Goal: Information Seeking & Learning: Check status

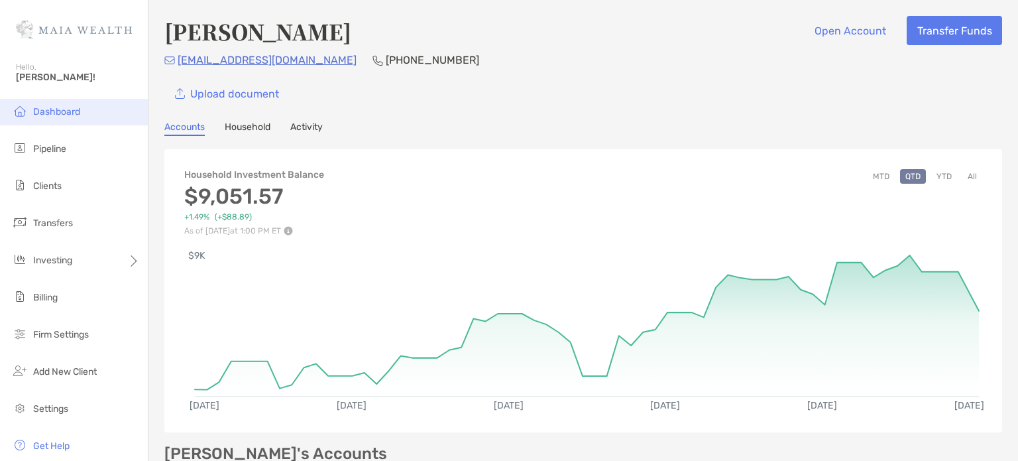
click at [48, 113] on span "Dashboard" at bounding box center [56, 111] width 47 height 11
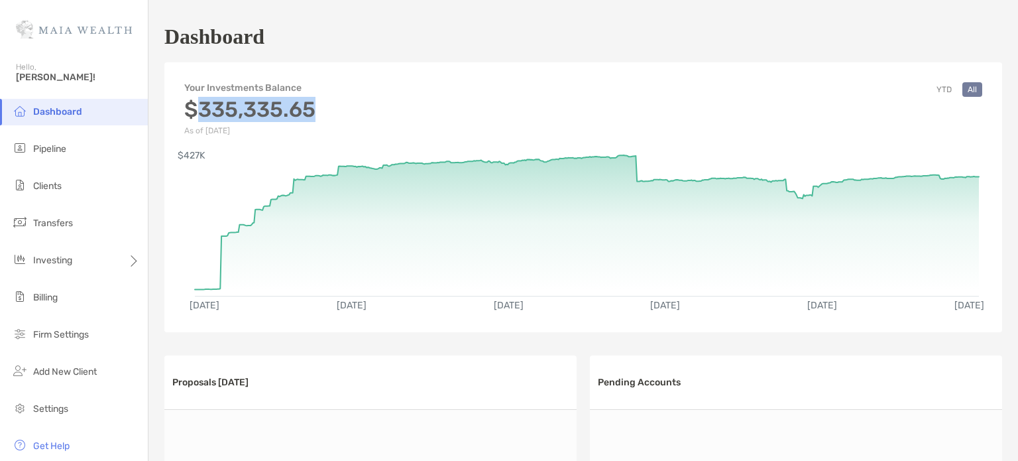
drag, startPoint x: 200, startPoint y: 105, endPoint x: 312, endPoint y: 115, distance: 113.1
click at [312, 115] on h3 "$335,335.65" at bounding box center [249, 109] width 131 height 25
copy h3 "335,335.65"
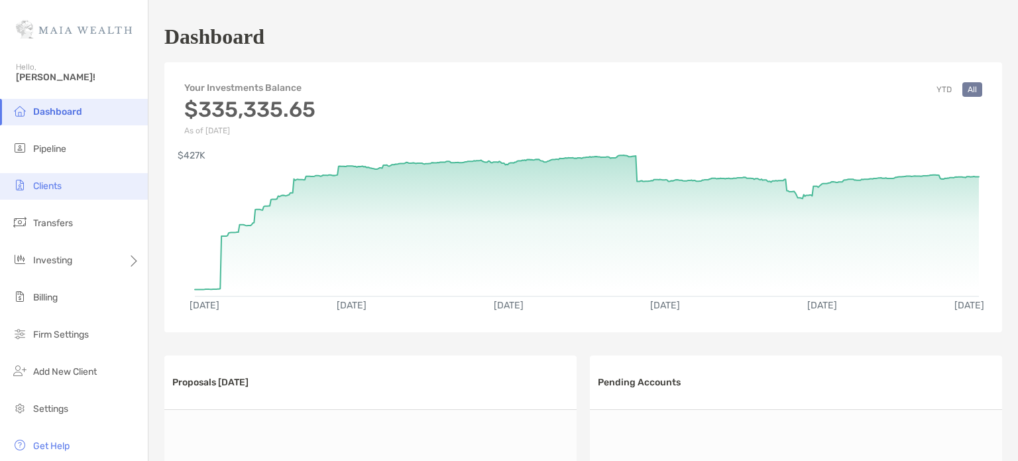
click at [47, 185] on span "Clients" at bounding box center [47, 185] width 29 height 11
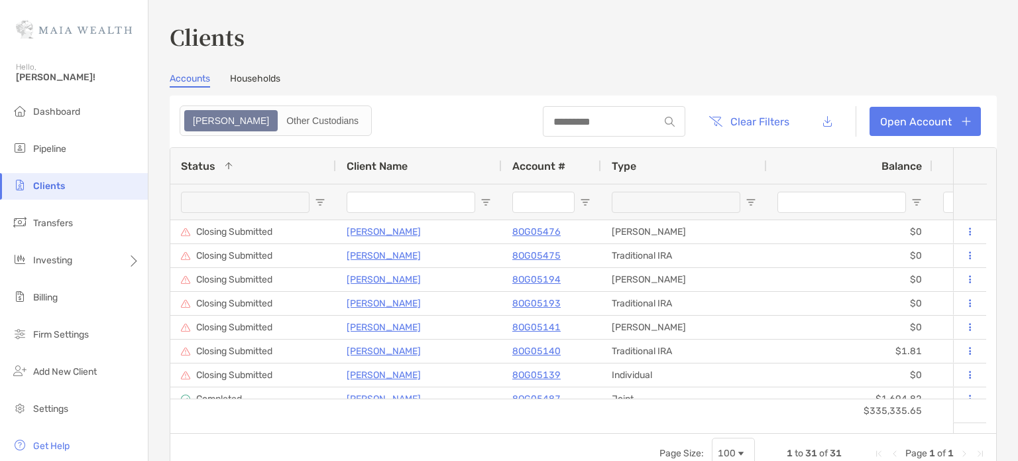
click at [370, 204] on input "Client Name Filter Input" at bounding box center [411, 202] width 129 height 21
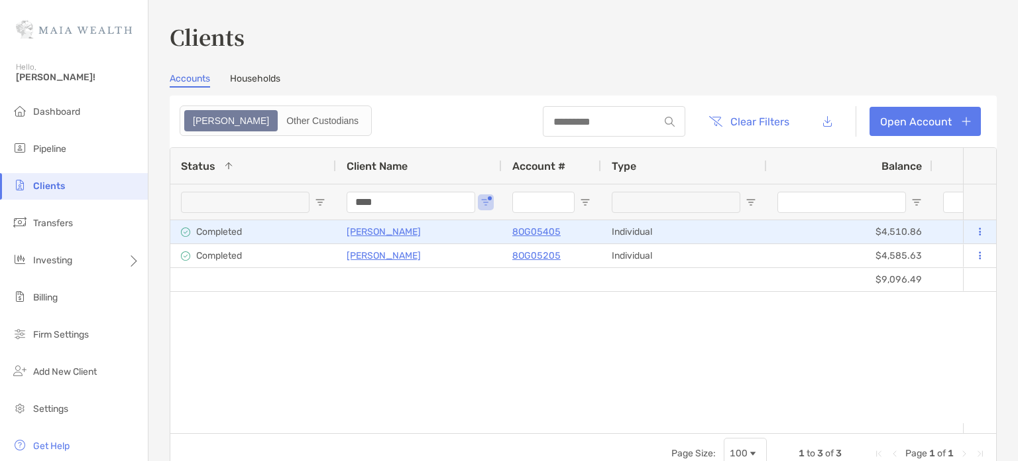
type input "****"
drag, startPoint x: 885, startPoint y: 230, endPoint x: 893, endPoint y: 230, distance: 8.0
click at [893, 230] on div "$4,510.86" at bounding box center [850, 231] width 166 height 23
click at [885, 230] on div "$4,510.86" at bounding box center [850, 231] width 166 height 23
click at [979, 229] on icon at bounding box center [980, 231] width 2 height 9
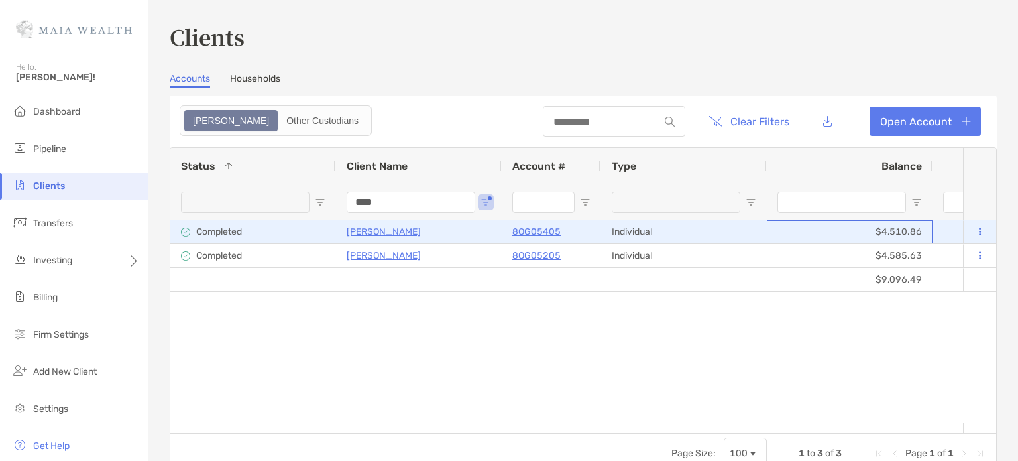
click at [793, 227] on div "$4,510.86" at bounding box center [850, 231] width 166 height 23
drag, startPoint x: 884, startPoint y: 230, endPoint x: 918, endPoint y: 230, distance: 34.5
click at [918, 230] on div "$4,510.86" at bounding box center [850, 231] width 166 height 23
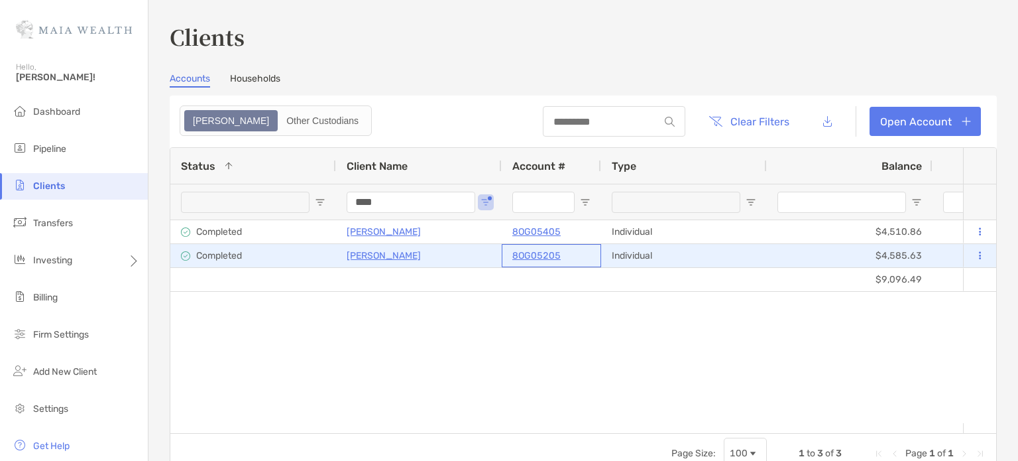
click at [542, 255] on p "8OG05205" at bounding box center [537, 255] width 48 height 17
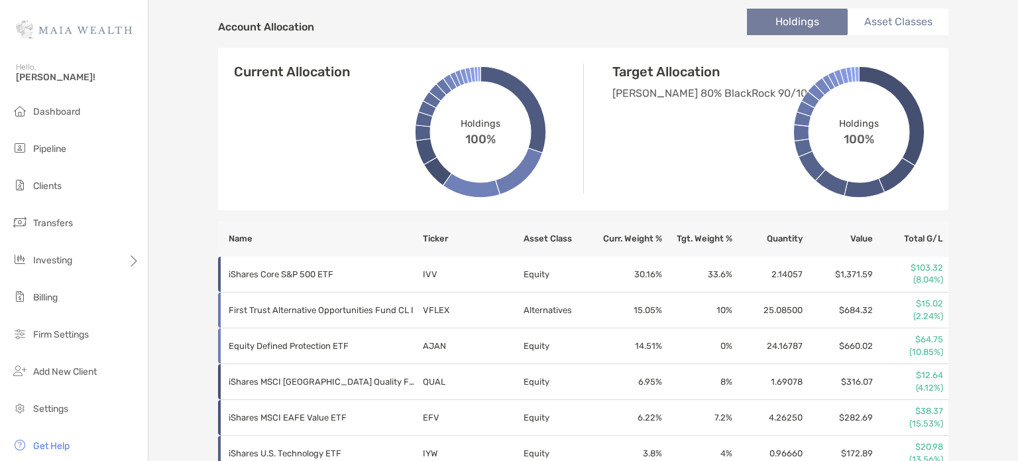
scroll to position [464, 0]
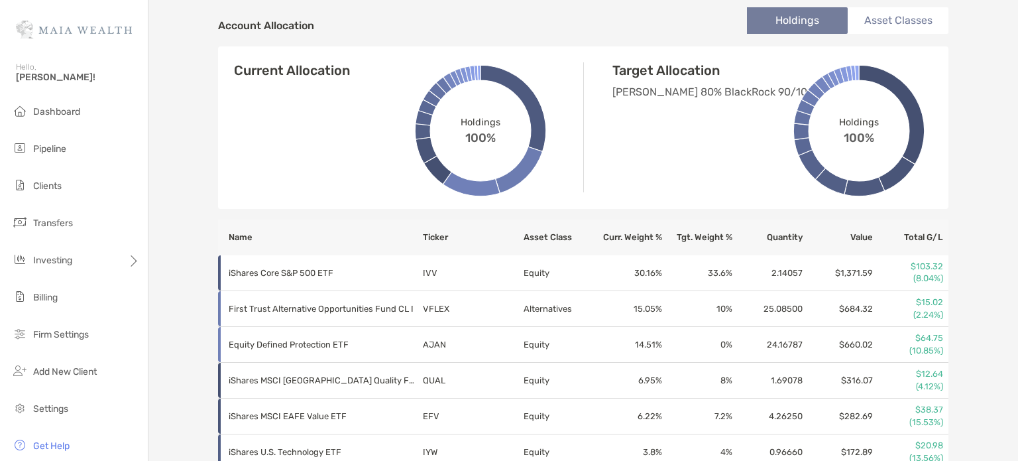
click at [968, 101] on div "Valerie Williams Individual - Individual 8OG05205 Transfer Funds Overview Info …" at bounding box center [584, 253] width 870 height 1435
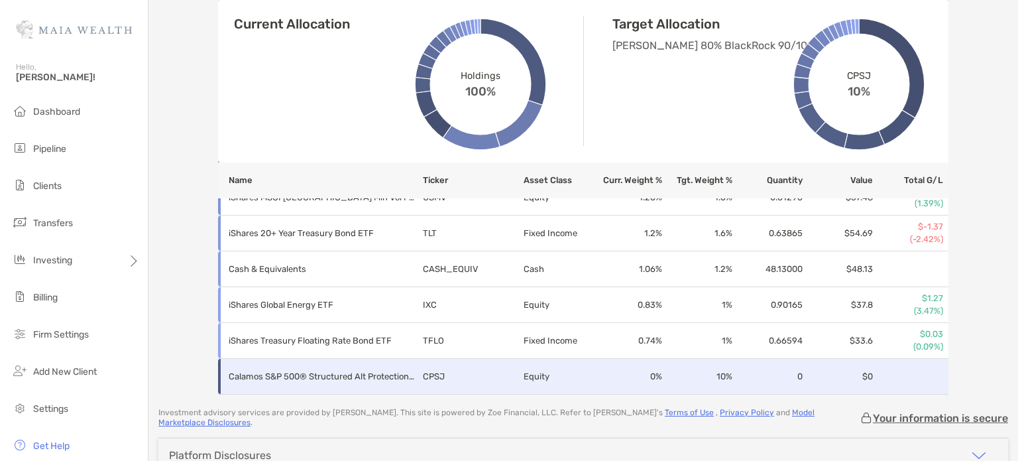
scroll to position [1040, 0]
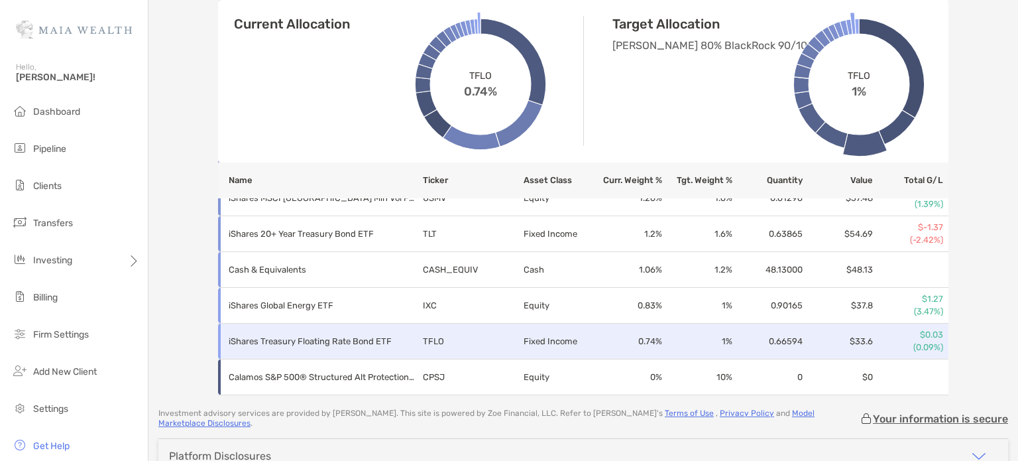
click at [774, 340] on td "0.66594" at bounding box center [768, 342] width 70 height 36
copy td "0.66594"
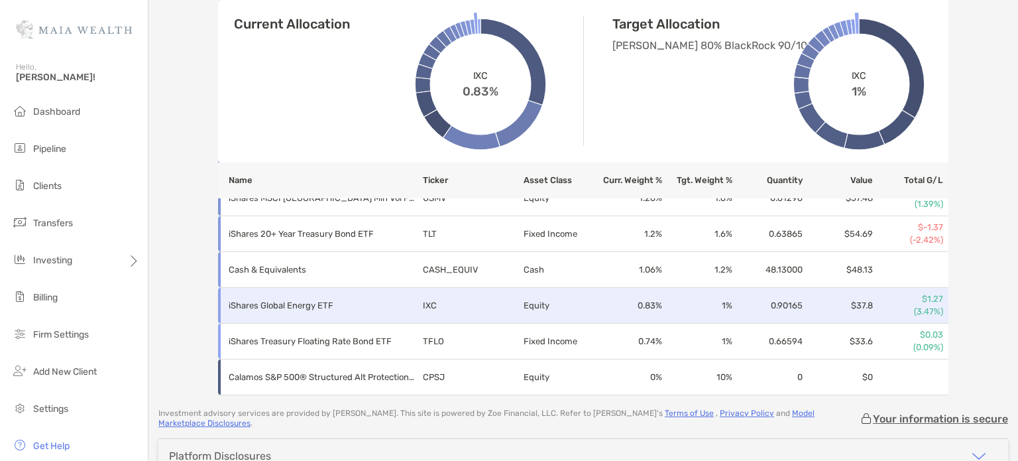
click at [774, 305] on td "0.90165" at bounding box center [768, 306] width 70 height 36
copy td "0.90165"
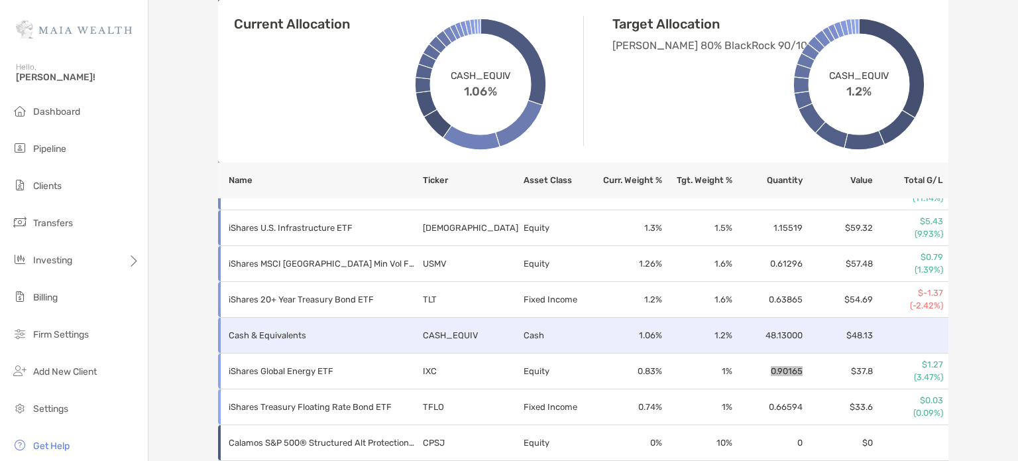
scroll to position [974, 0]
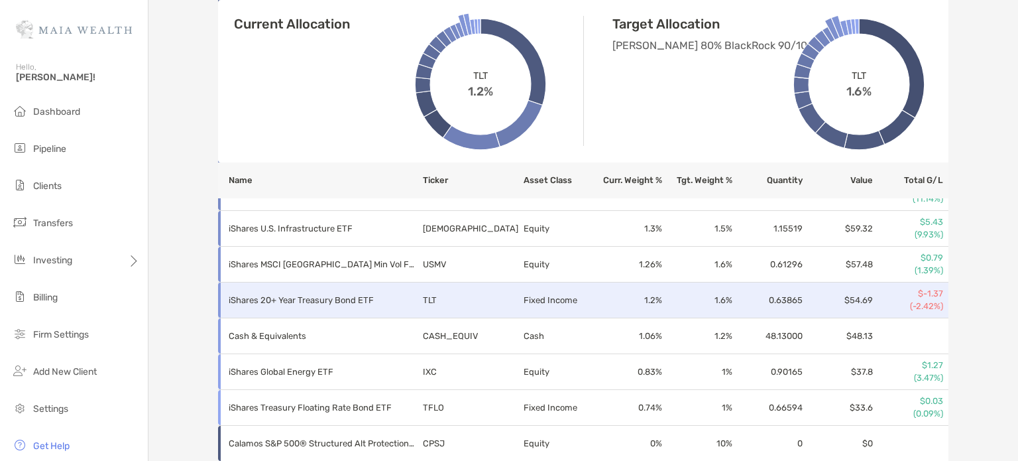
click at [767, 300] on td "0.63865" at bounding box center [768, 300] width 70 height 36
copy td "0.63865"
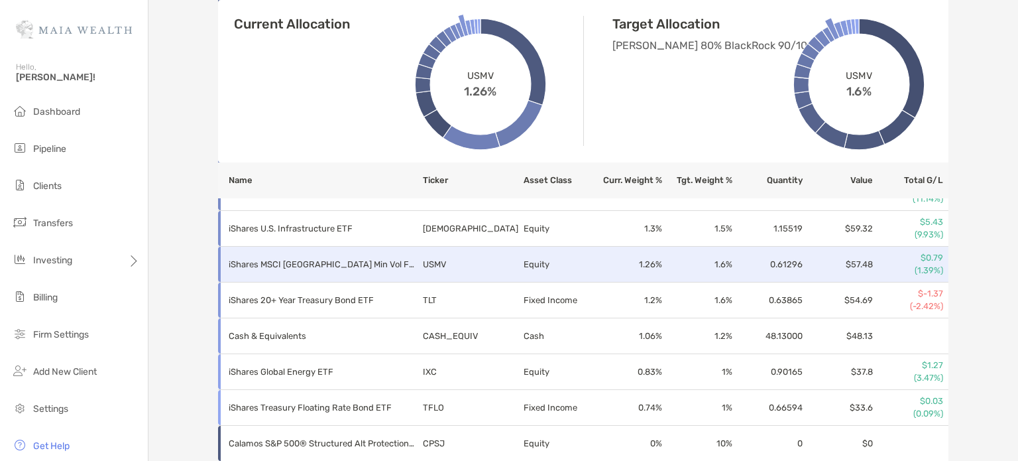
click at [774, 263] on td "0.61296" at bounding box center [768, 265] width 70 height 36
copy td "0.61296"
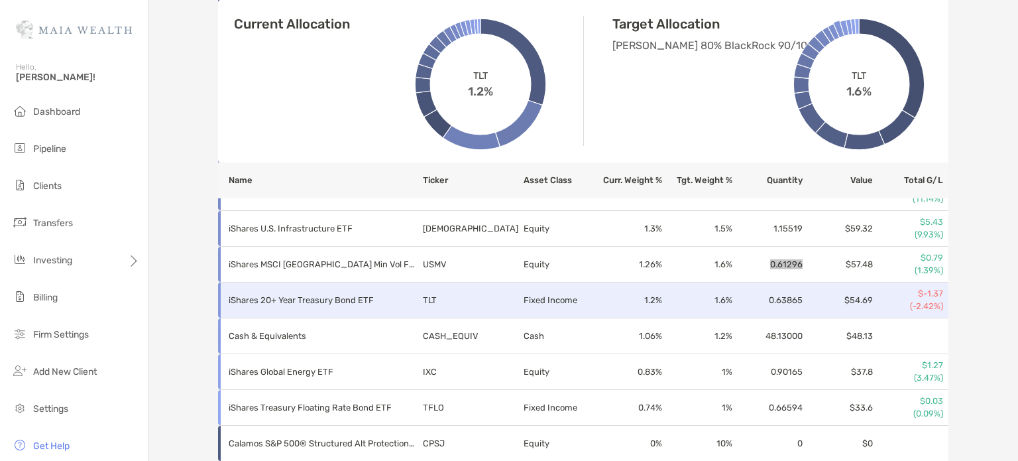
scroll to position [908, 0]
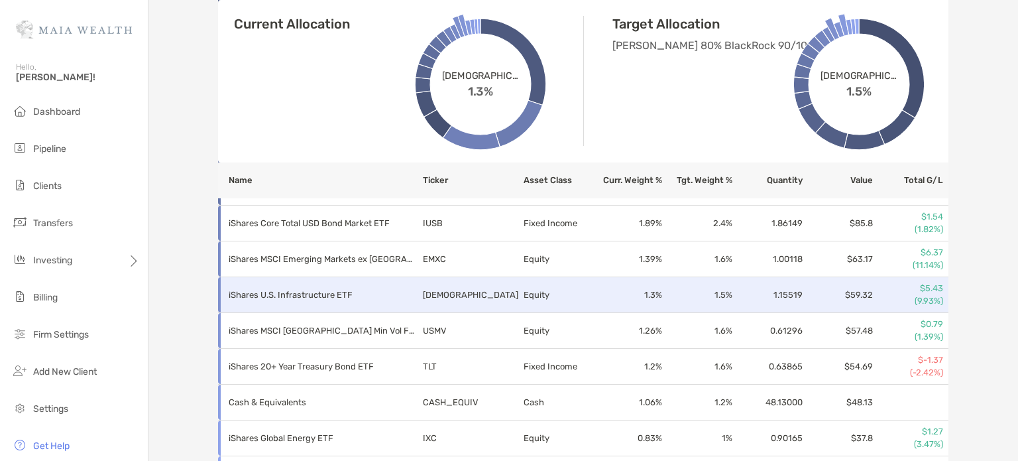
click at [772, 291] on td "1.15519" at bounding box center [768, 295] width 70 height 36
copy td "1.15519"
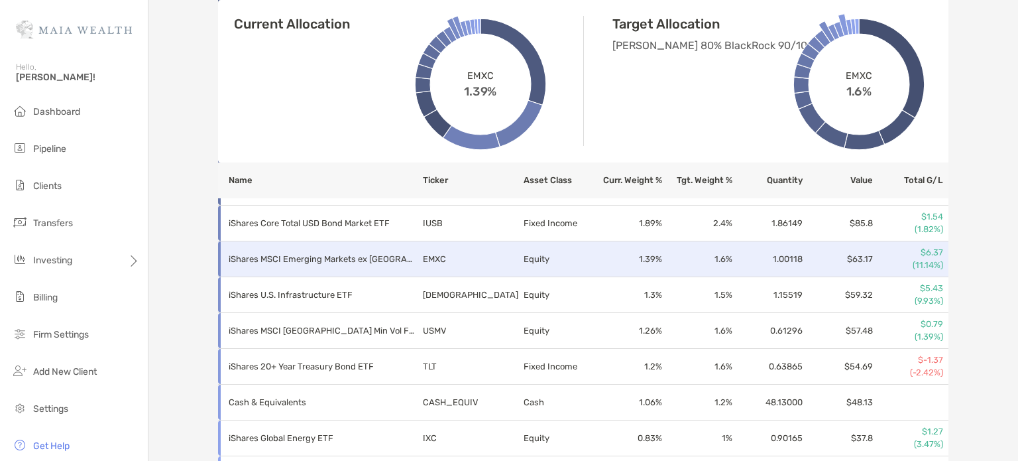
click at [772, 259] on td "1.00118" at bounding box center [768, 259] width 70 height 36
copy td "1.00118"
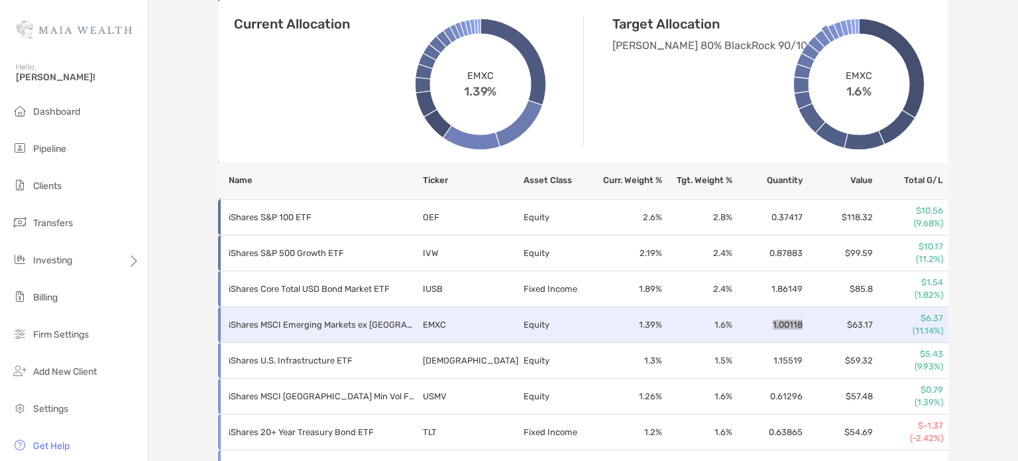
scroll to position [841, 0]
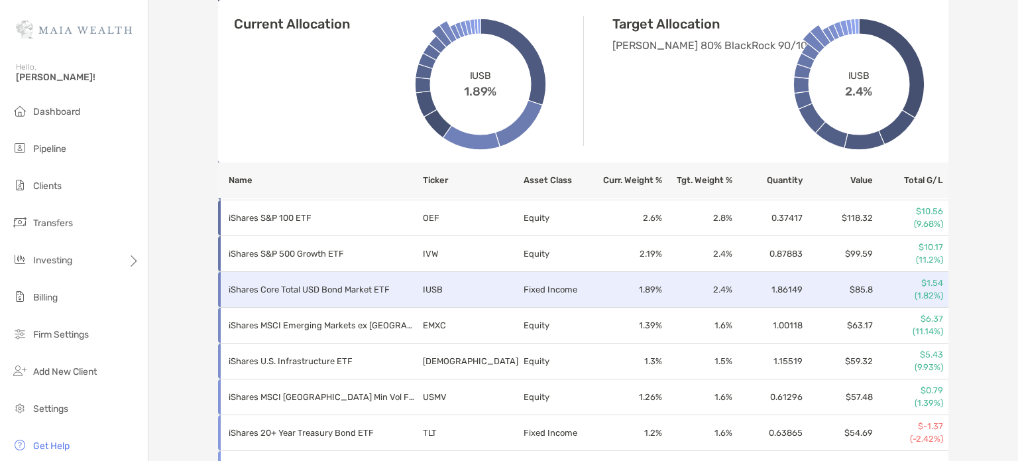
click at [777, 289] on td "1.86149" at bounding box center [768, 290] width 70 height 36
copy td "1.86149"
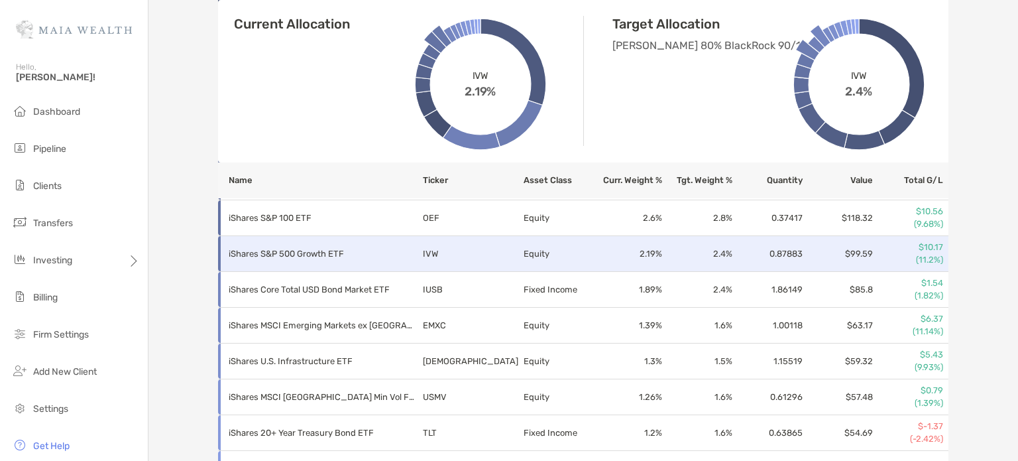
click at [774, 251] on td "0.87883" at bounding box center [768, 254] width 70 height 36
copy td "0.87883"
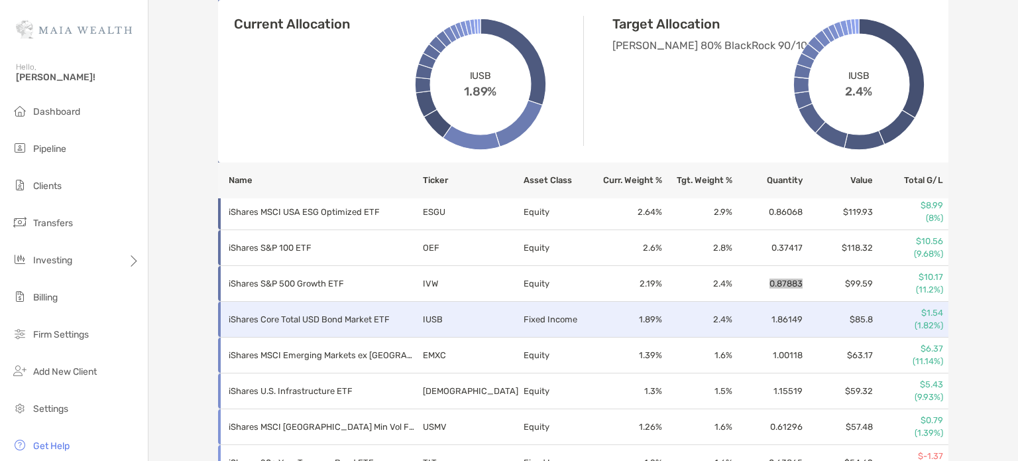
scroll to position [775, 0]
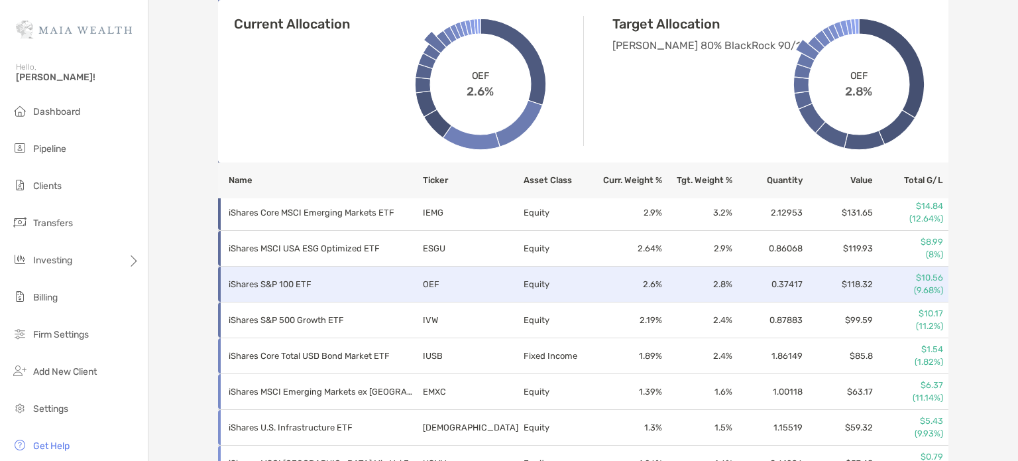
click at [772, 284] on td "0.37417" at bounding box center [768, 285] width 70 height 36
copy td "0.37417"
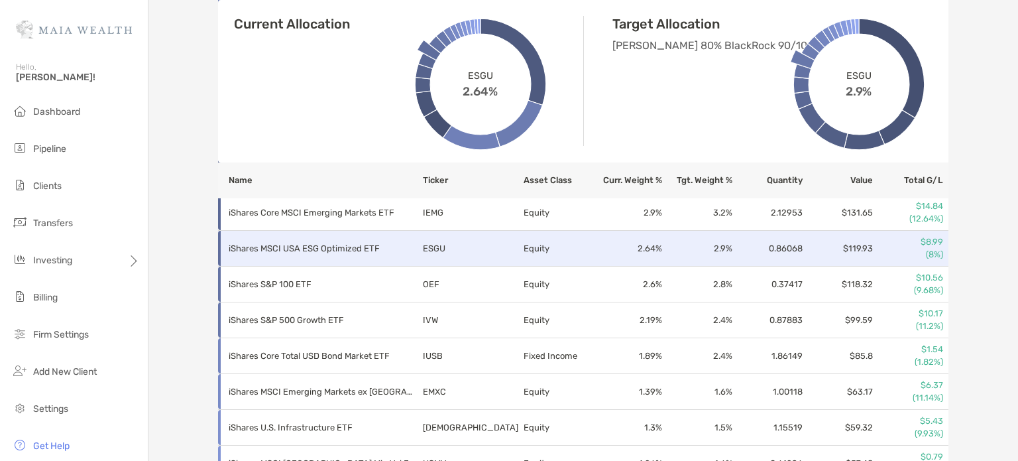
click at [774, 245] on td "0.86068" at bounding box center [768, 249] width 70 height 36
copy td "0.86068"
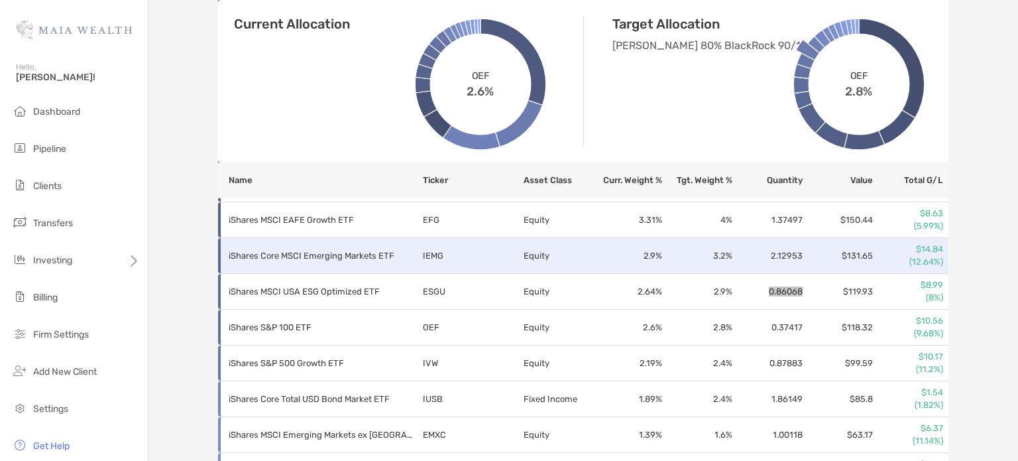
scroll to position [709, 0]
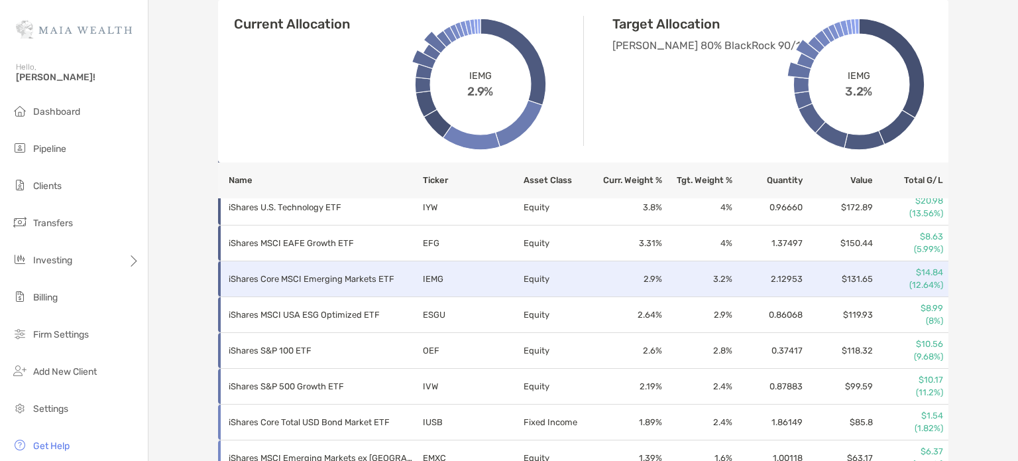
click at [773, 276] on td "2.12953" at bounding box center [768, 279] width 70 height 36
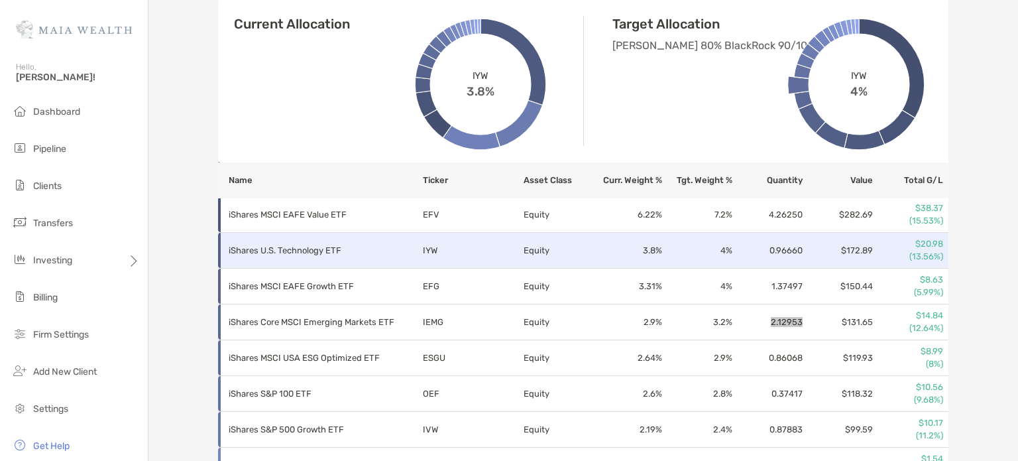
scroll to position [642, 0]
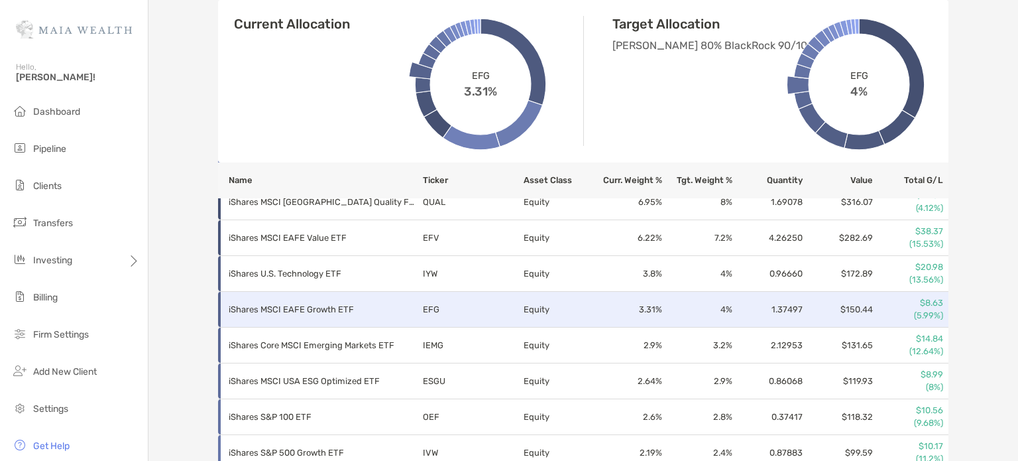
click at [775, 308] on td "1.37497" at bounding box center [768, 310] width 70 height 36
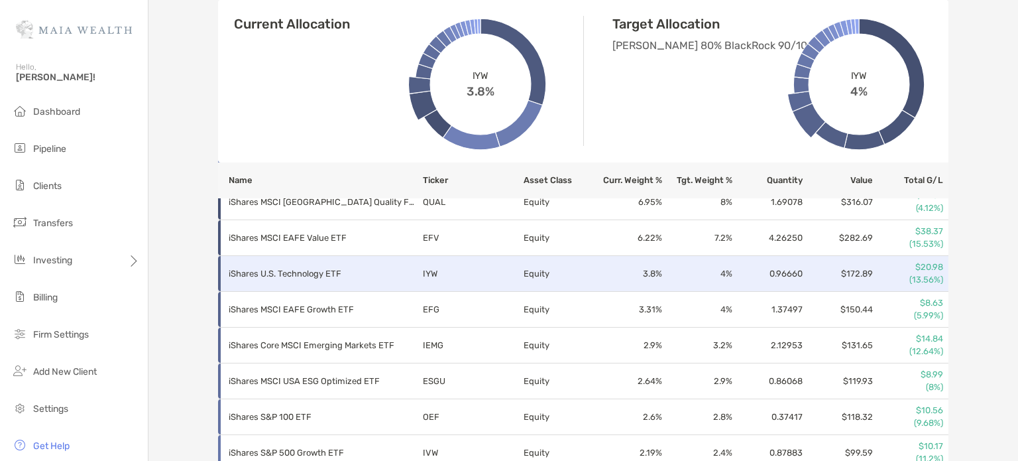
click at [772, 271] on td "0.96660" at bounding box center [768, 274] width 70 height 36
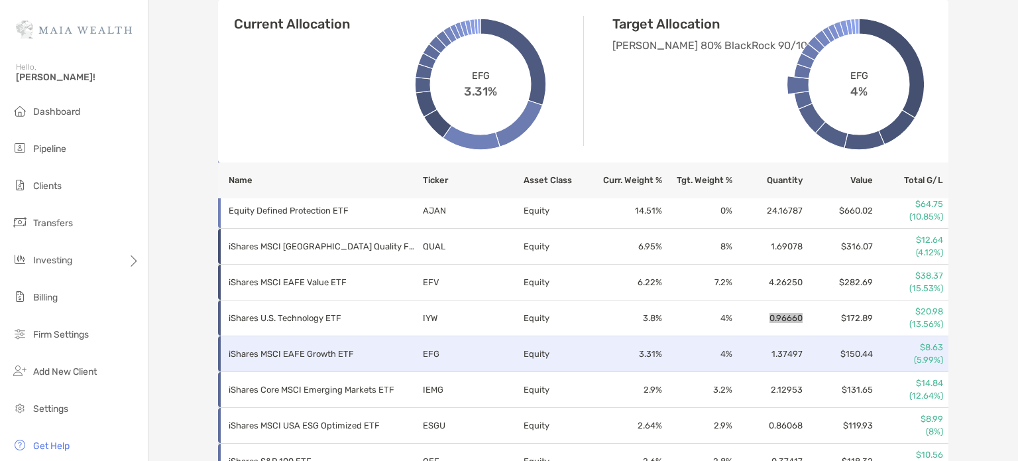
scroll to position [576, 0]
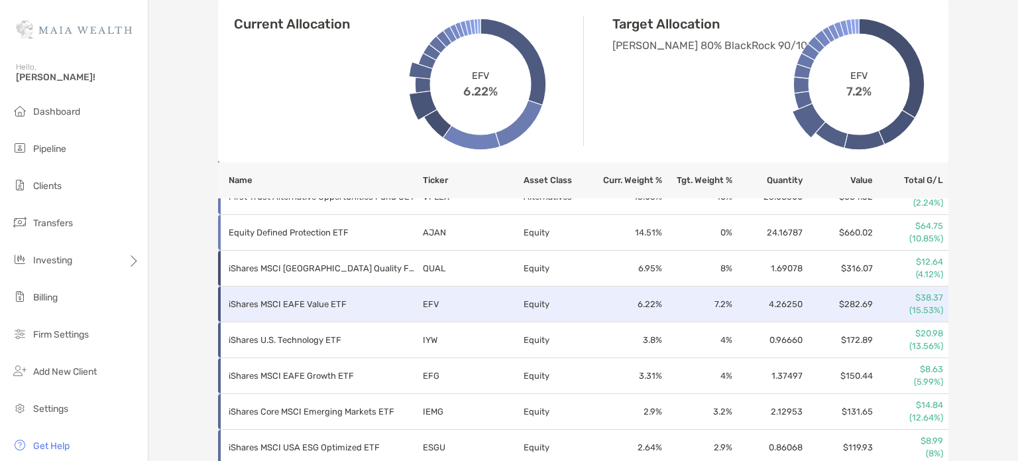
click at [772, 304] on td "4.26250" at bounding box center [768, 304] width 70 height 36
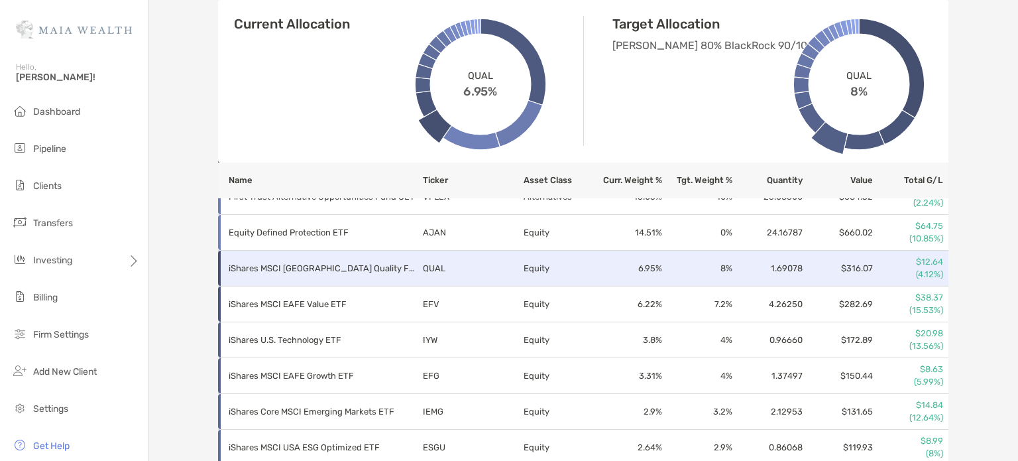
click at [772, 270] on td "1.69078" at bounding box center [768, 269] width 70 height 36
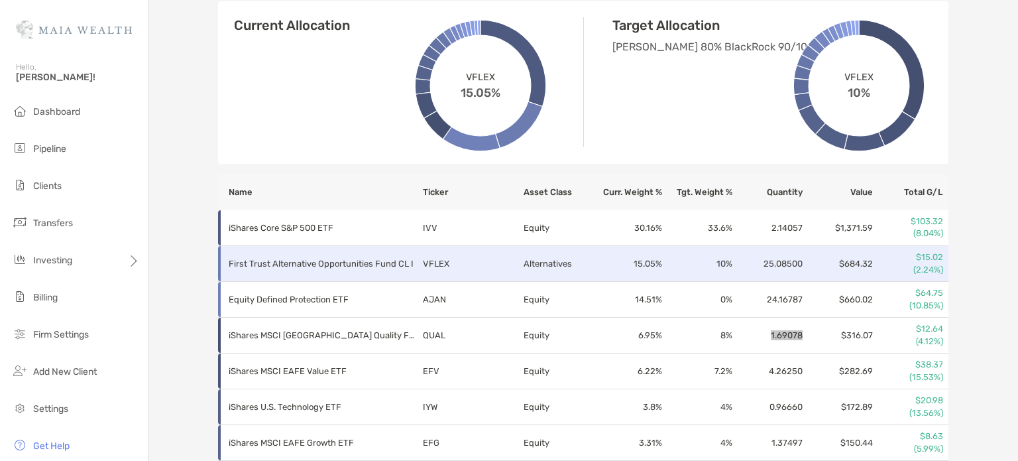
scroll to position [510, 0]
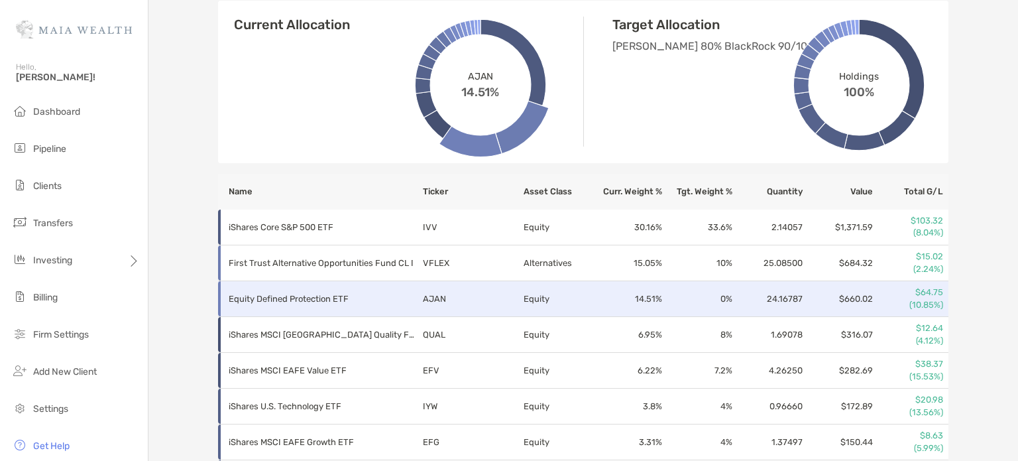
click at [776, 295] on td "24.16787" at bounding box center [768, 299] width 70 height 36
click at [776, 296] on td "24.16787" at bounding box center [768, 299] width 70 height 36
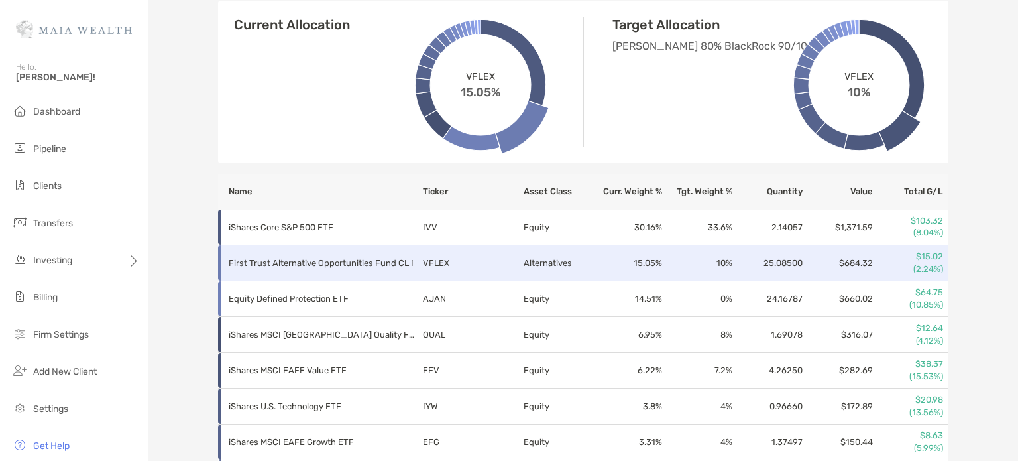
click at [770, 262] on td "25.08500" at bounding box center [768, 263] width 70 height 36
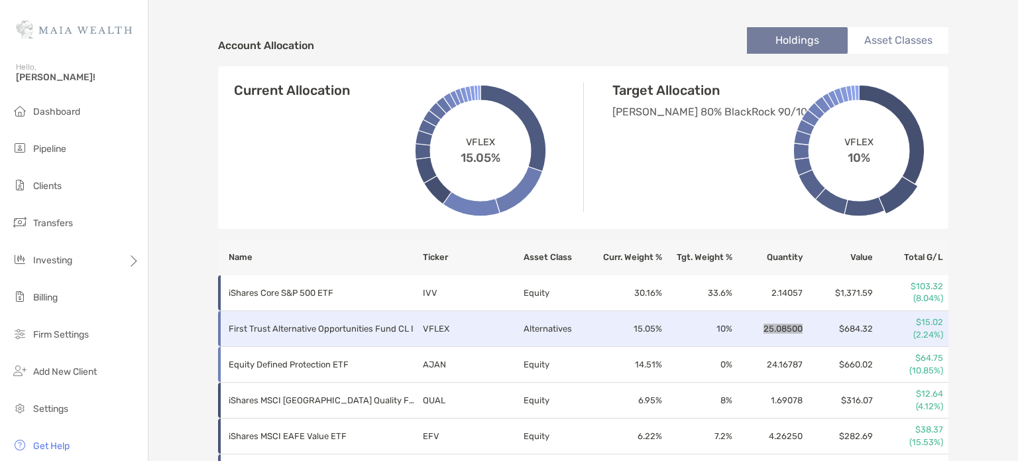
scroll to position [444, 0]
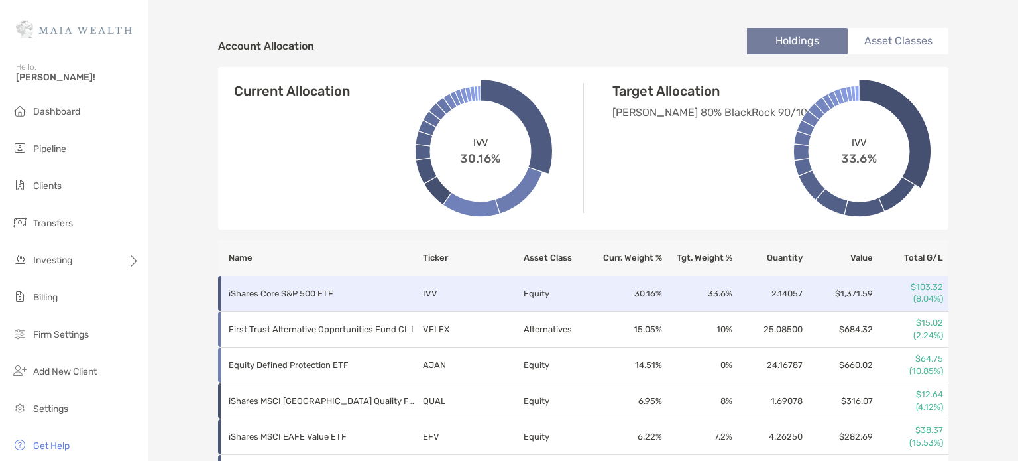
click at [772, 292] on td "2.14057" at bounding box center [768, 294] width 70 height 36
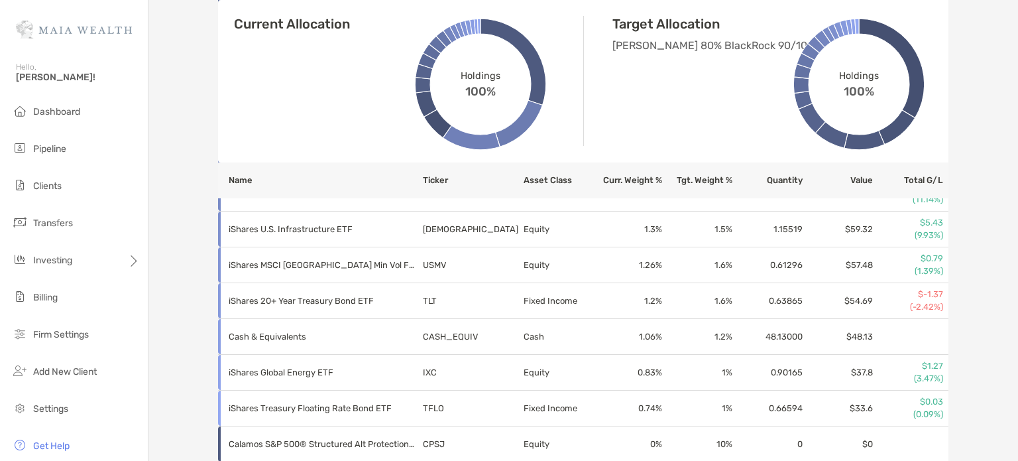
scroll to position [974, 0]
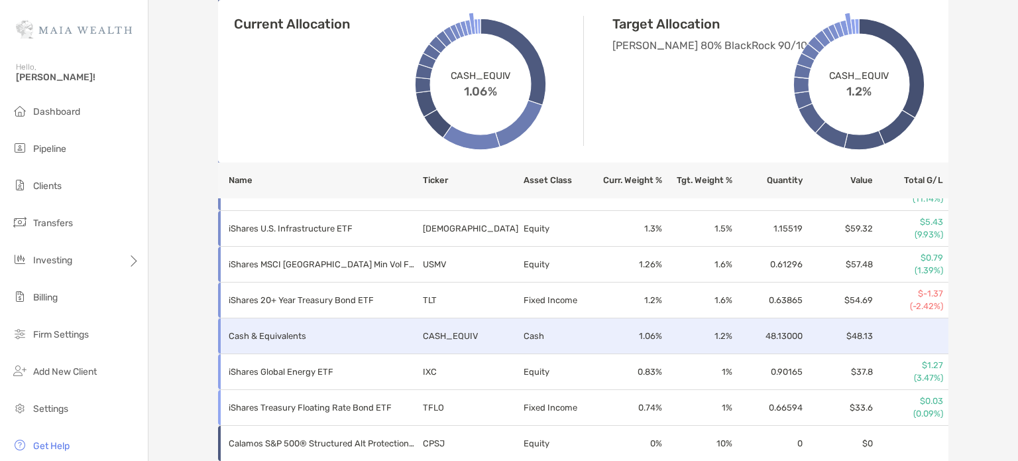
click at [855, 334] on td "$48.13" at bounding box center [839, 336] width 70 height 36
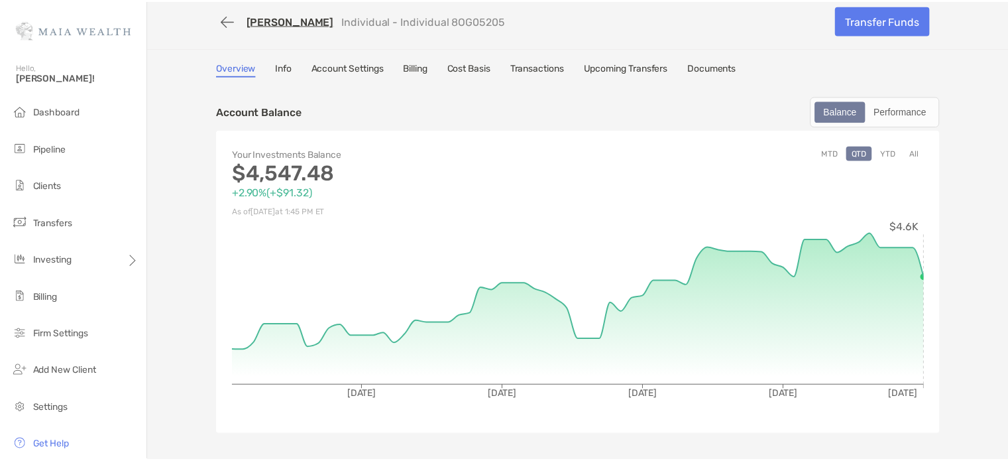
scroll to position [0, 0]
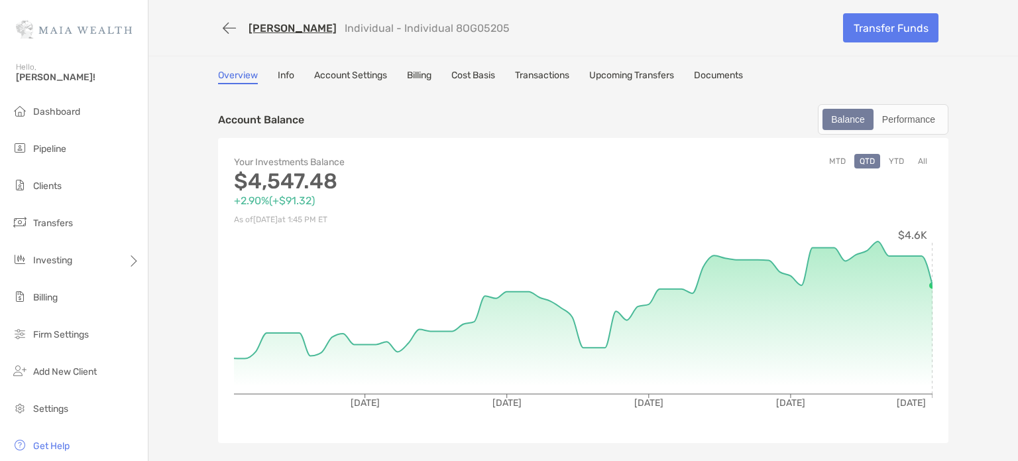
click at [477, 76] on link "Cost Basis" at bounding box center [474, 77] width 44 height 15
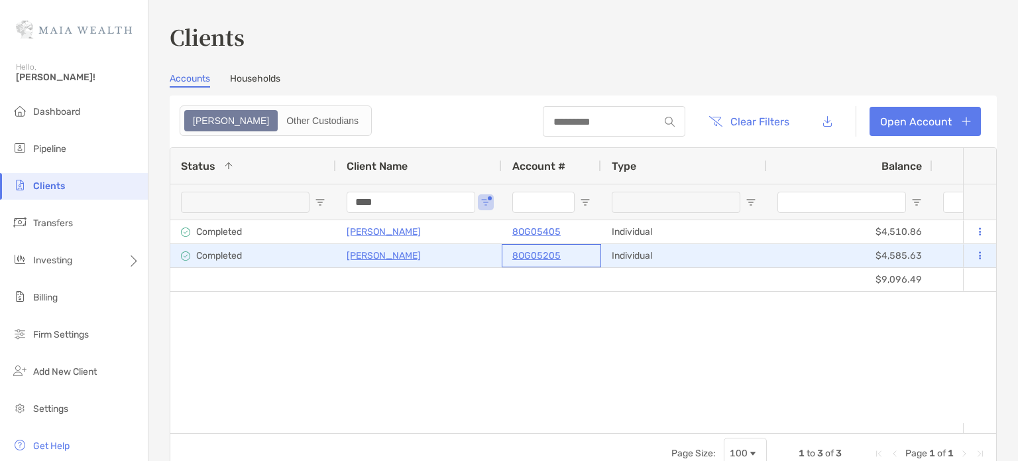
click at [545, 252] on p "8OG05205" at bounding box center [537, 255] width 48 height 17
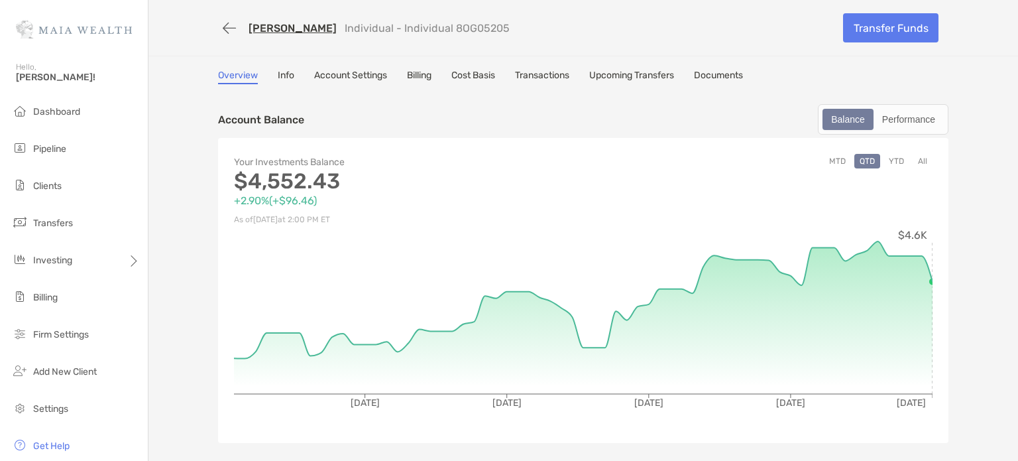
click at [477, 72] on link "Cost Basis" at bounding box center [474, 77] width 44 height 15
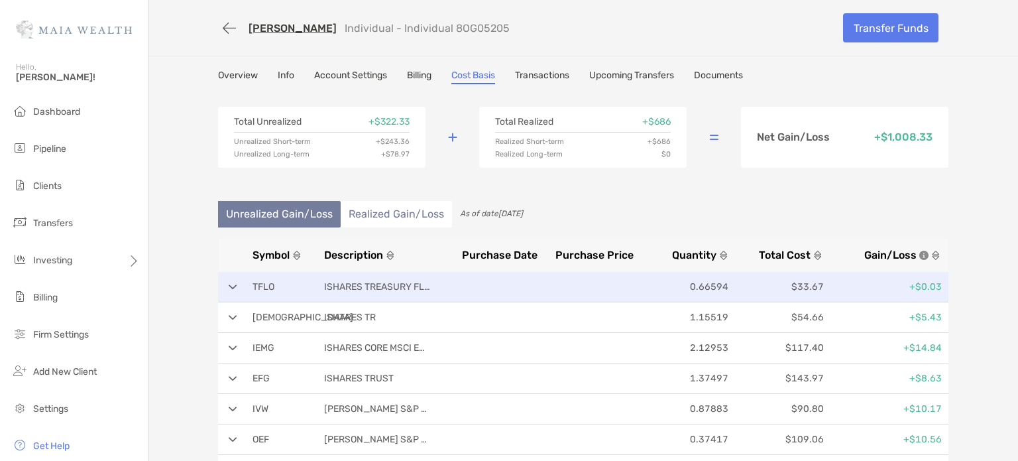
click at [801, 288] on p "$33.67" at bounding box center [779, 286] width 90 height 17
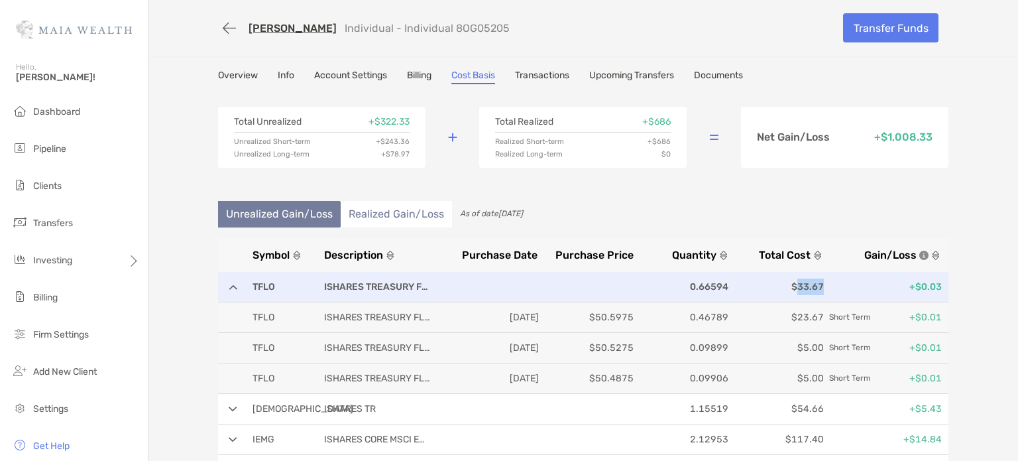
click at [801, 288] on p "$33.67" at bounding box center [779, 286] width 90 height 17
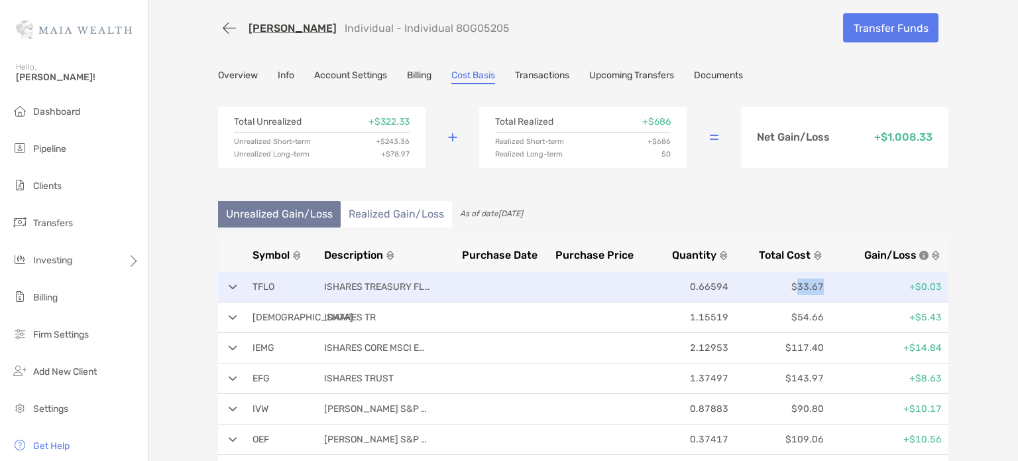
copy p "33.67"
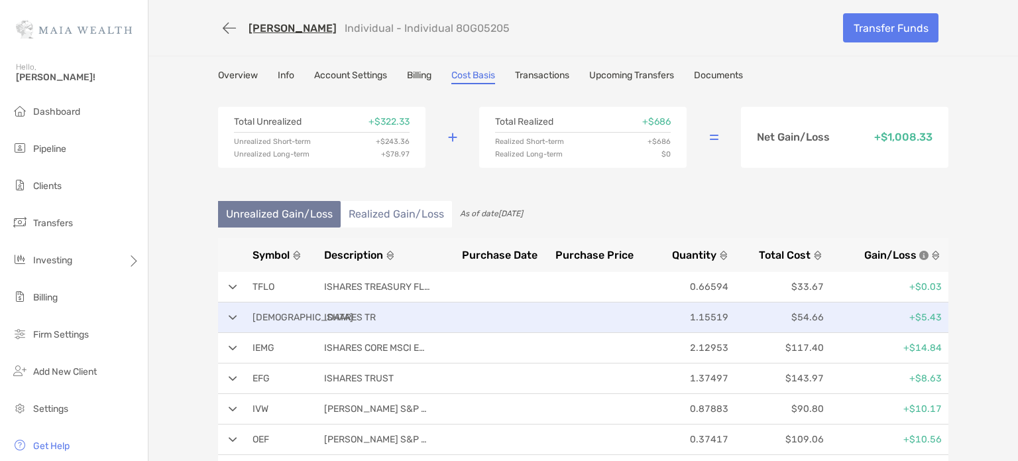
click at [800, 316] on p "$54.66" at bounding box center [779, 317] width 90 height 17
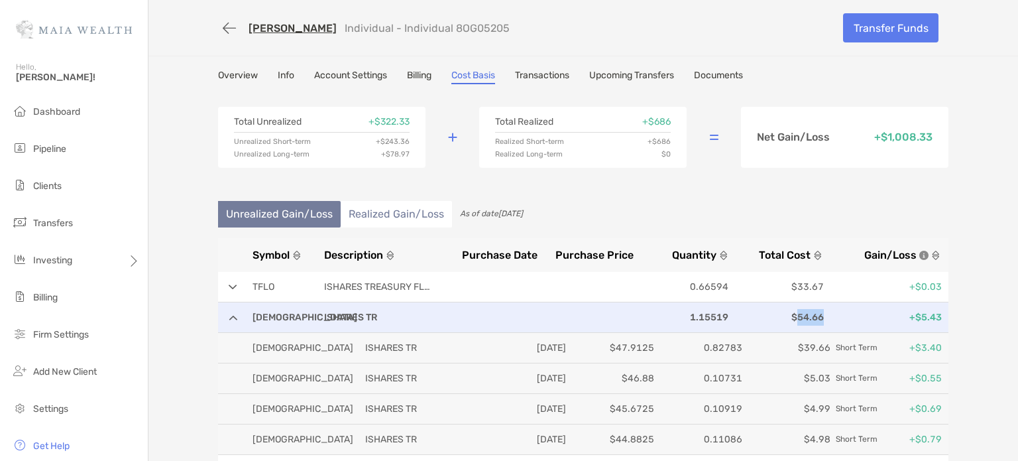
click at [800, 316] on p "$54.66" at bounding box center [779, 317] width 90 height 17
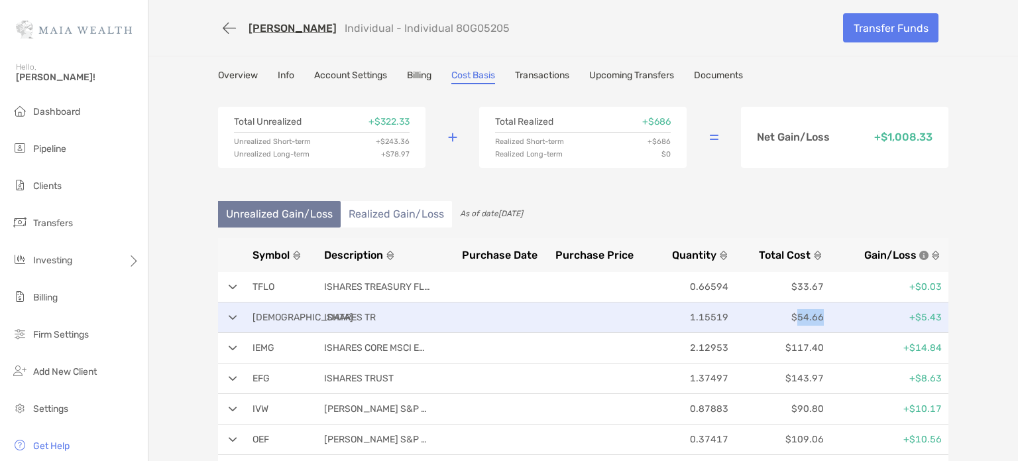
copy p "54.66"
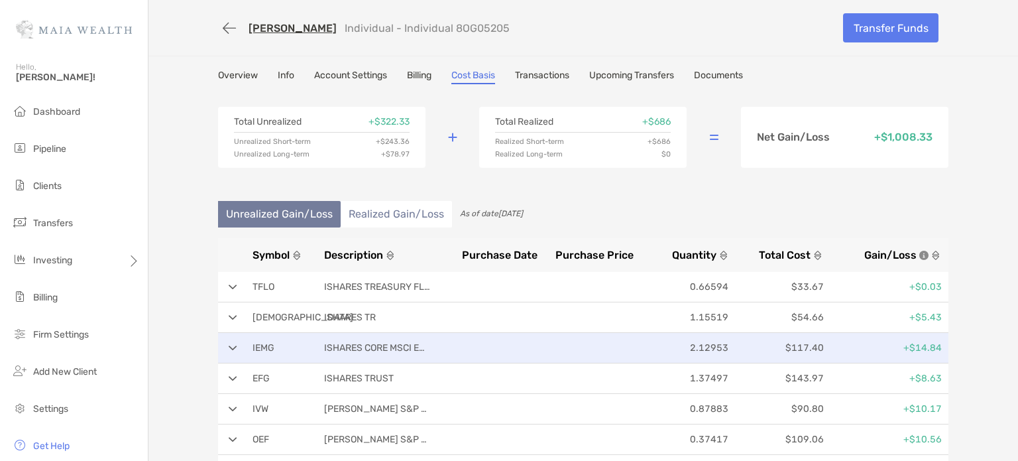
click at [800, 345] on p "$117.40" at bounding box center [779, 347] width 90 height 17
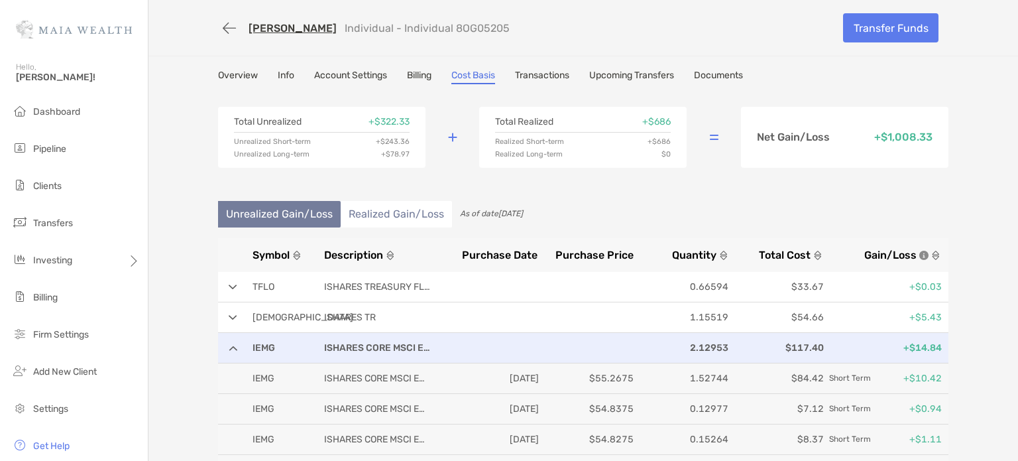
click at [800, 345] on p "$117.40" at bounding box center [779, 347] width 90 height 17
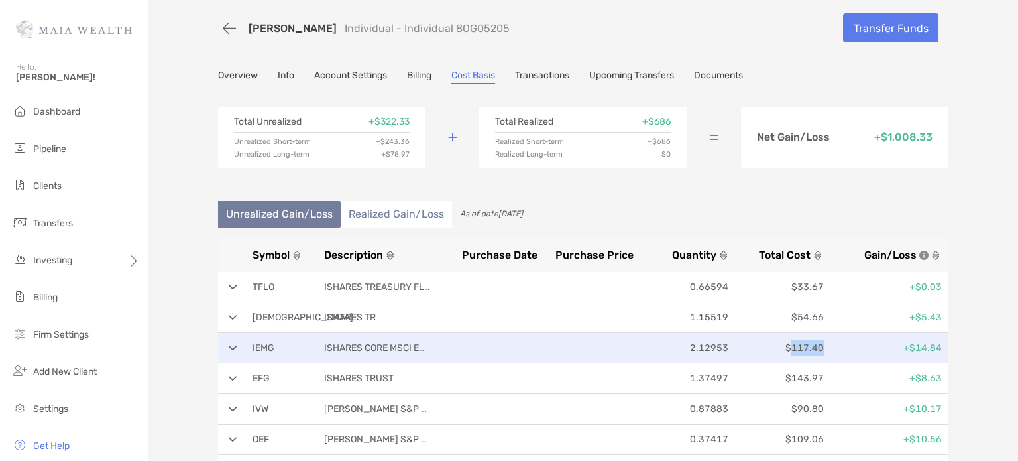
click at [800, 345] on p "$117.40" at bounding box center [779, 347] width 90 height 17
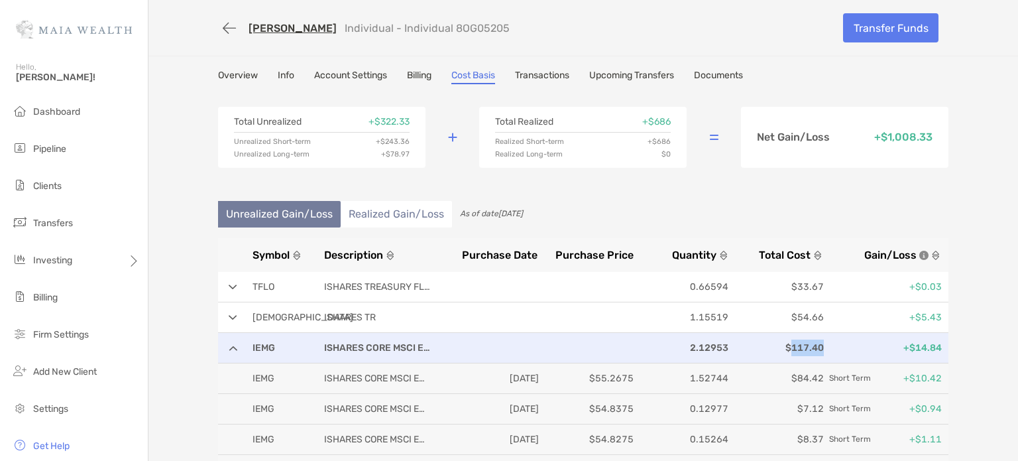
copy p "117.40"
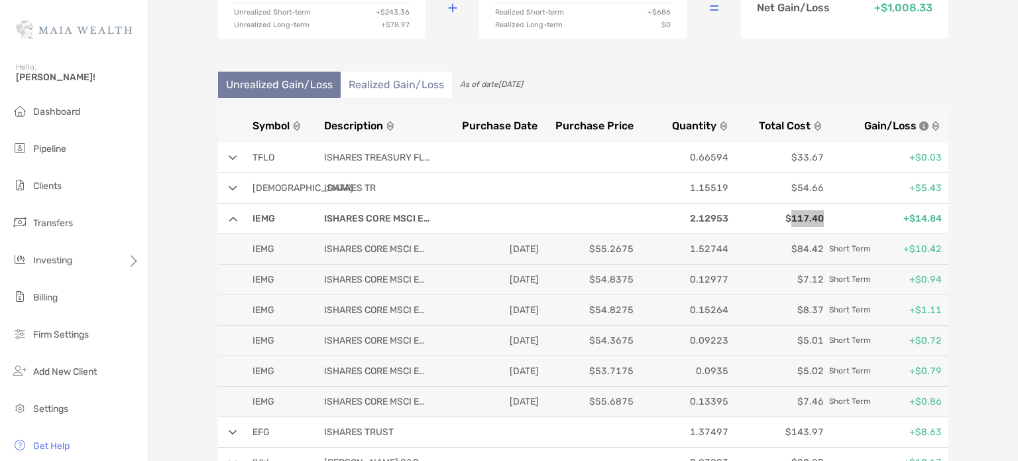
scroll to position [133, 0]
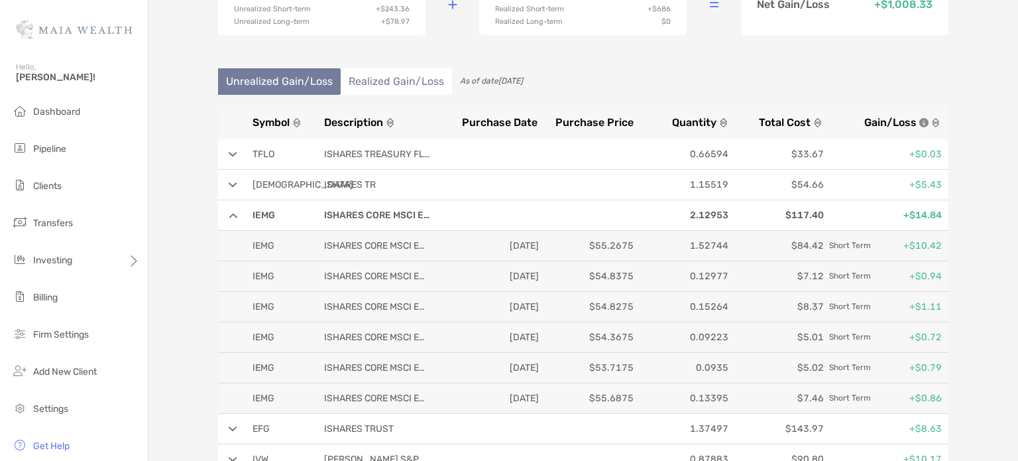
click at [228, 211] on div "IEMG ISHARES CORE MSCI EMERGING 2.12953 $117.40 +$14.84" at bounding box center [583, 215] width 731 height 30
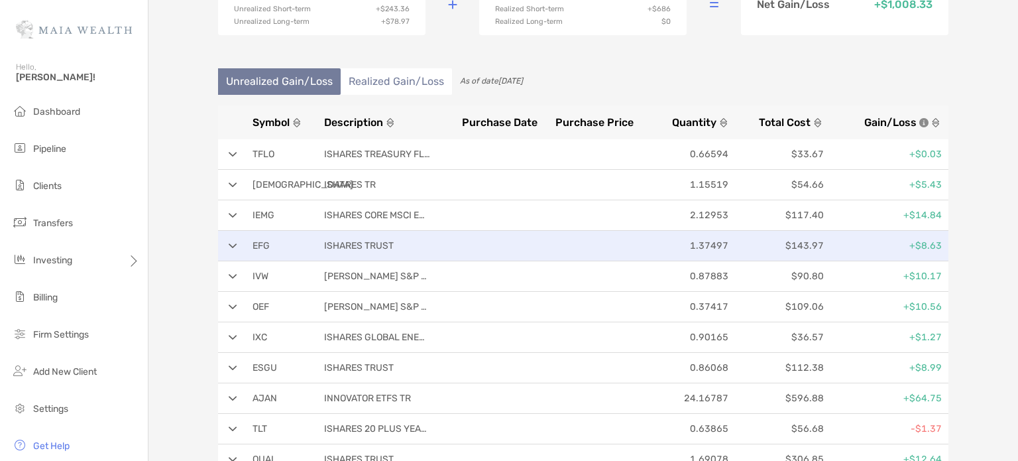
click at [795, 243] on p "$143.97" at bounding box center [779, 245] width 90 height 17
click at [796, 243] on p "$143.97" at bounding box center [779, 245] width 90 height 17
copy p "143.97"
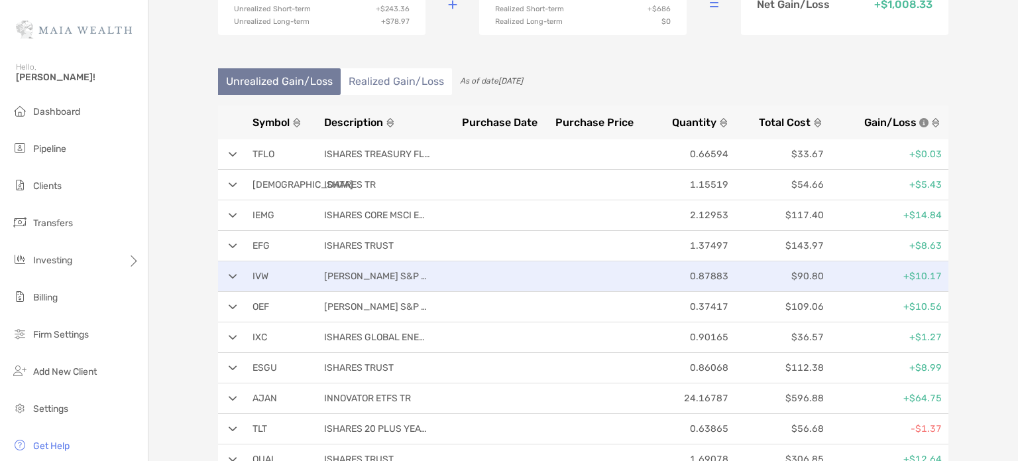
click at [800, 272] on p "$90.80" at bounding box center [779, 276] width 90 height 17
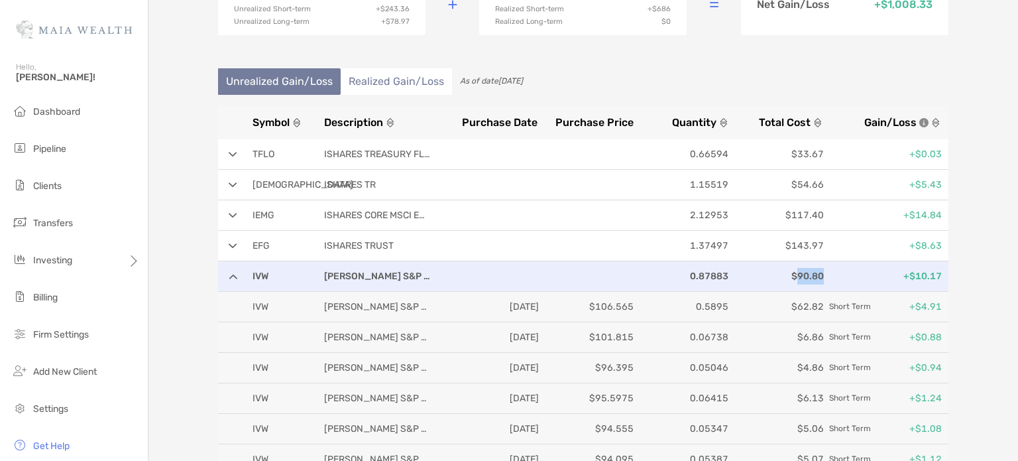
click at [800, 272] on p "$90.80" at bounding box center [779, 276] width 90 height 17
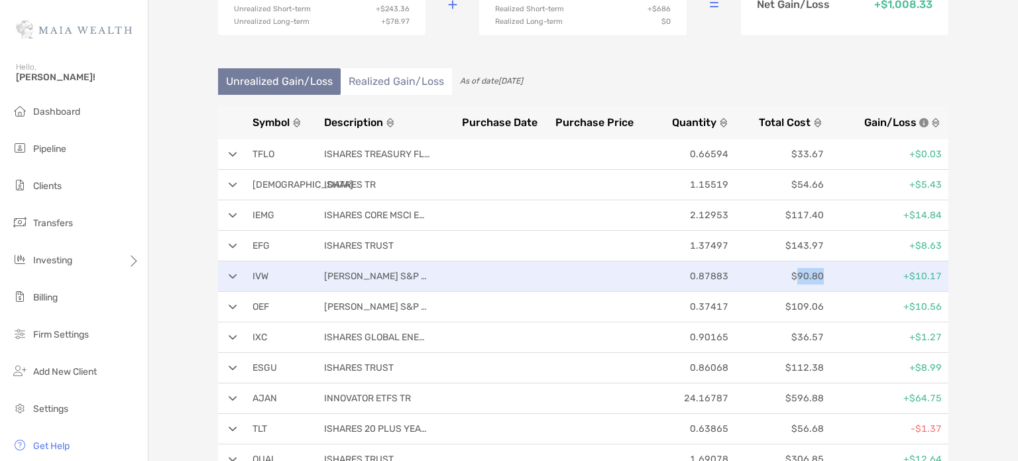
copy p "90.80"
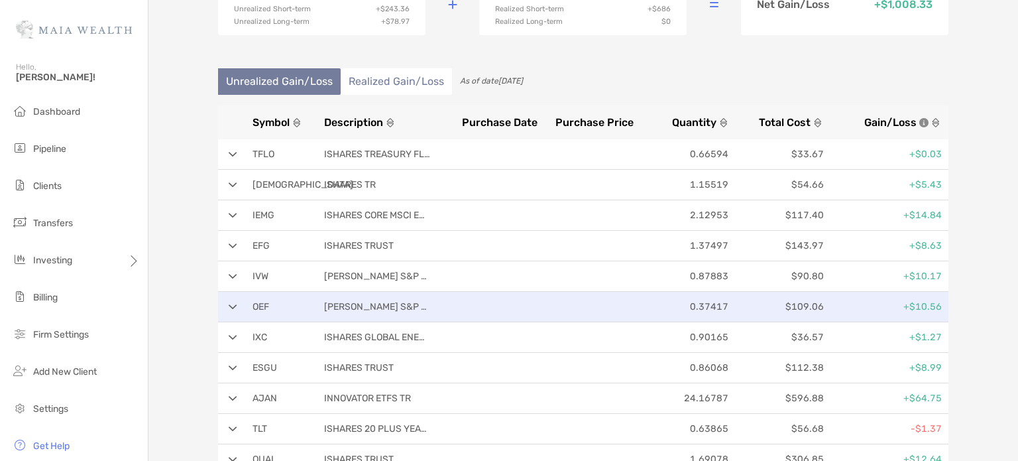
click at [798, 304] on p "$109.06" at bounding box center [779, 306] width 90 height 17
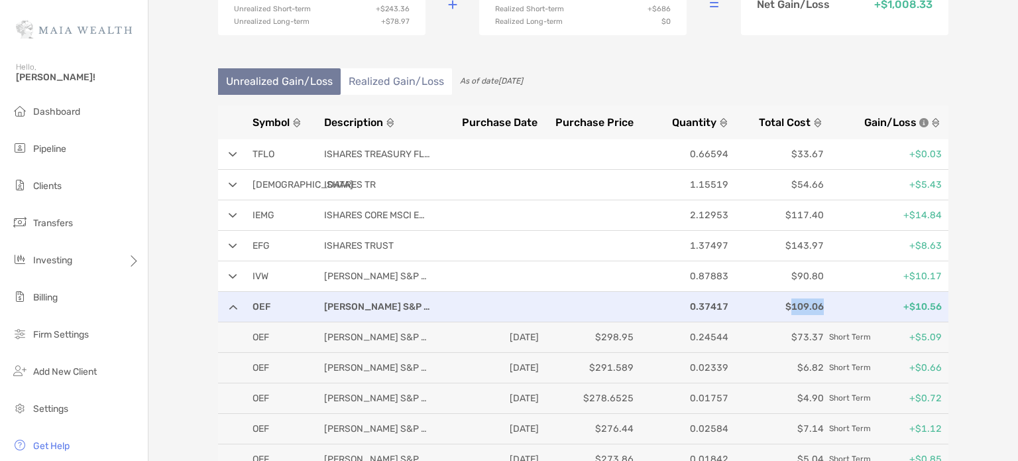
click at [798, 304] on p "$109.06" at bounding box center [779, 306] width 90 height 17
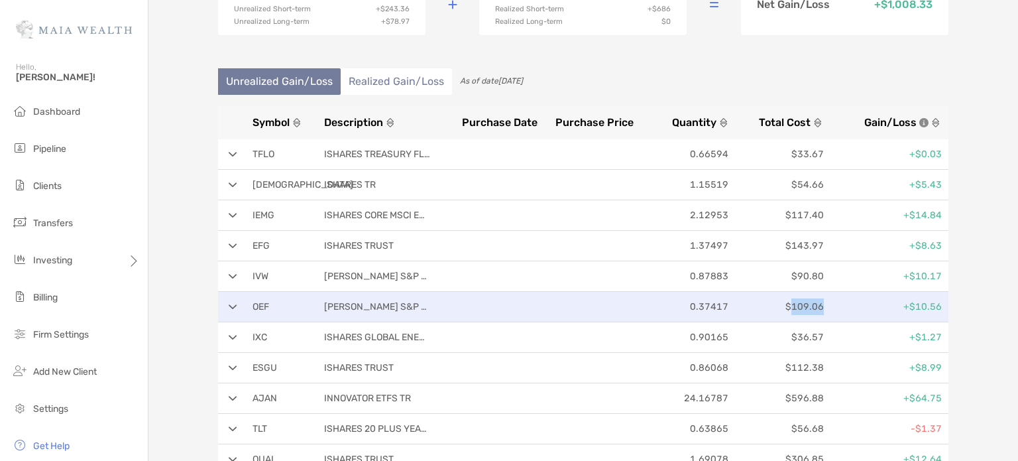
copy p "109.06"
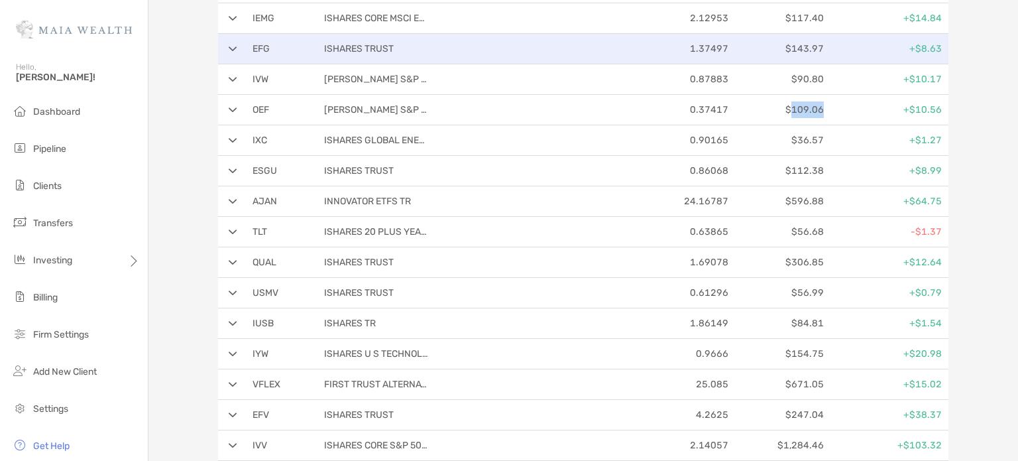
scroll to position [332, 0]
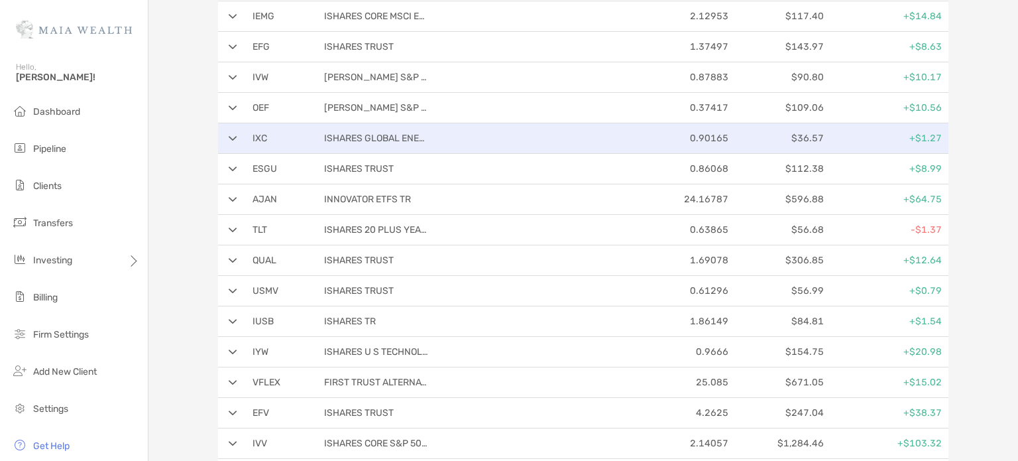
click at [802, 135] on p "$36.57" at bounding box center [779, 138] width 90 height 17
copy p "36.57"
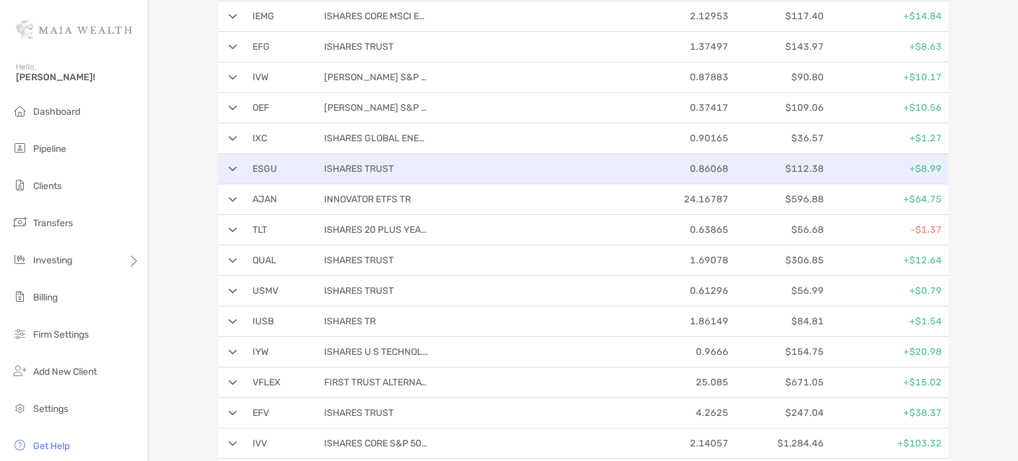
click at [798, 168] on p "$112.38" at bounding box center [779, 168] width 90 height 17
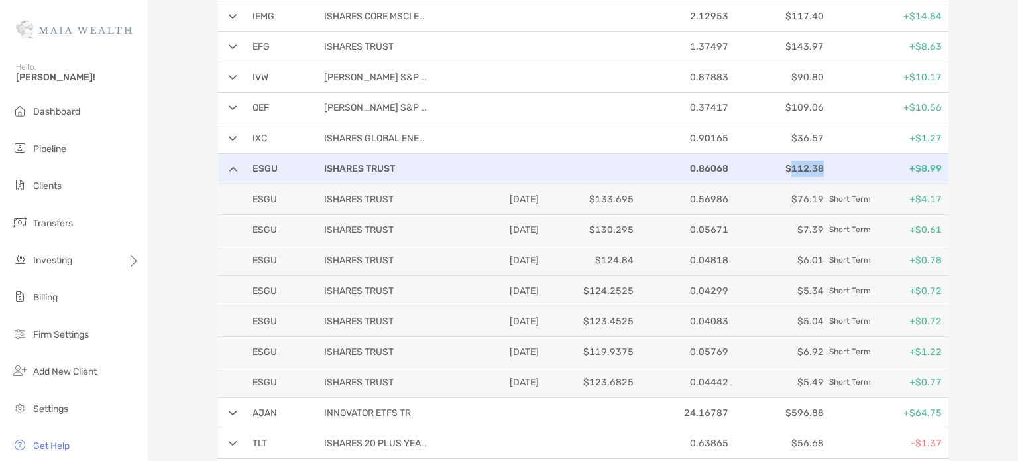
click at [798, 168] on p "$112.38" at bounding box center [779, 168] width 90 height 17
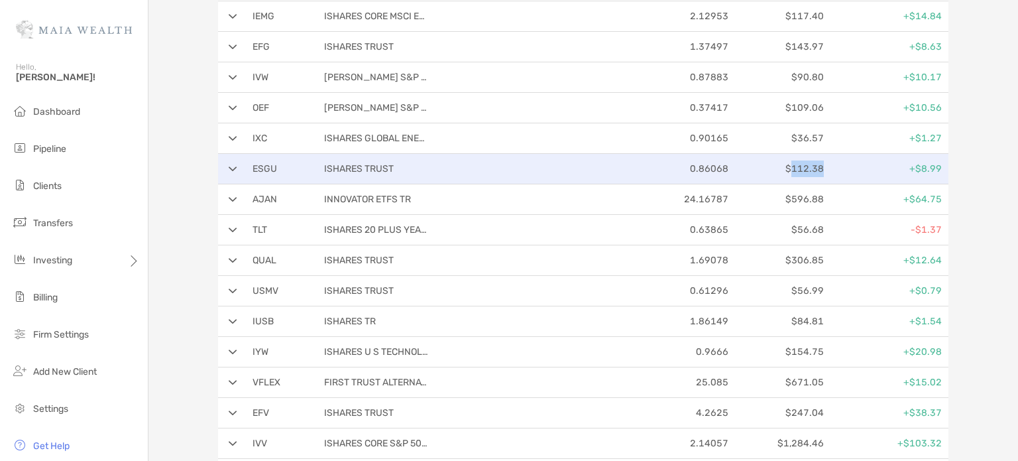
copy p "112.38"
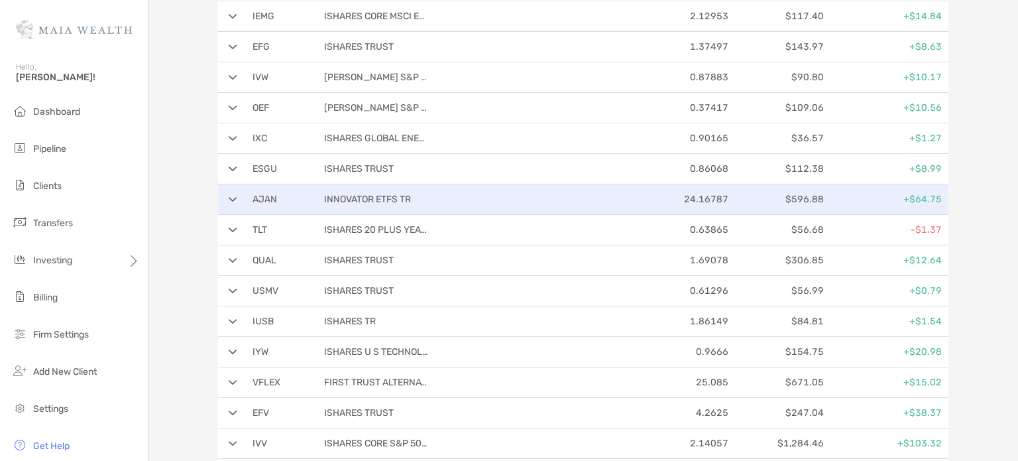
click at [798, 197] on p "$596.88" at bounding box center [779, 199] width 90 height 17
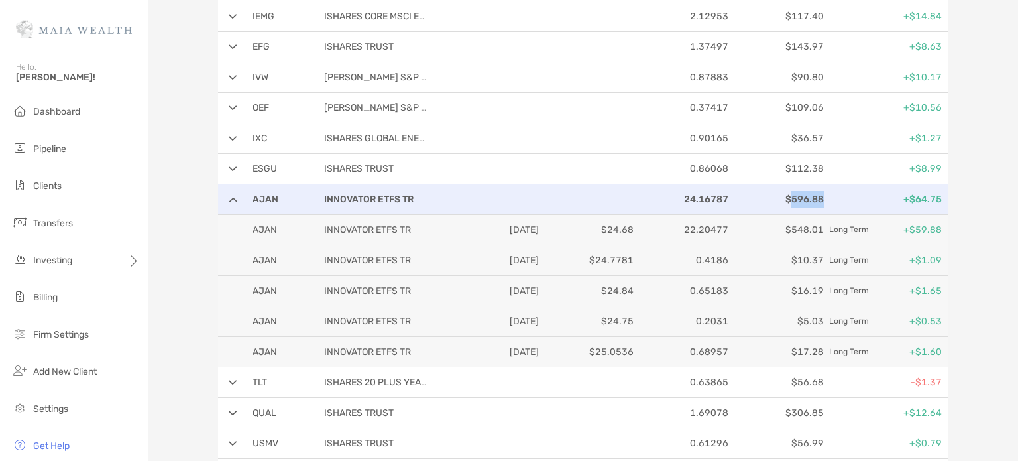
click at [798, 198] on p "$596.88" at bounding box center [779, 199] width 90 height 17
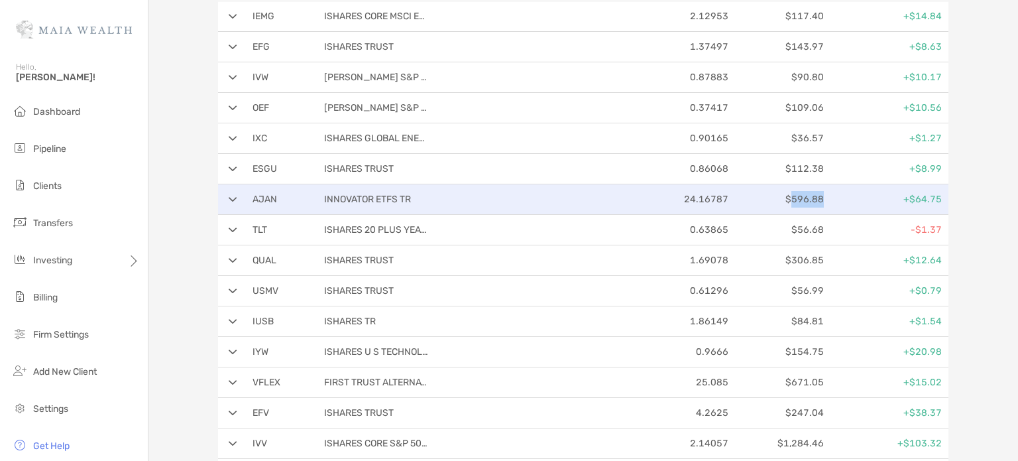
copy p "596.88"
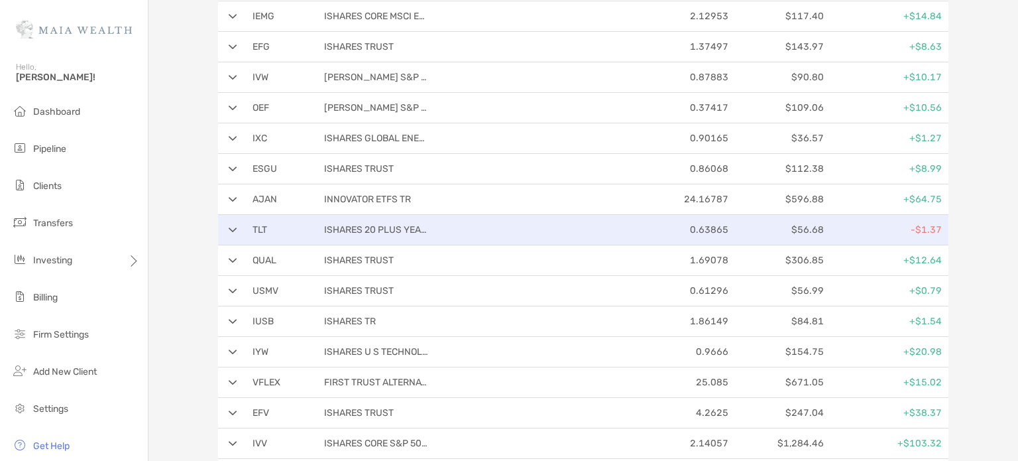
click at [806, 227] on p "$56.68" at bounding box center [779, 229] width 90 height 17
copy p "56.68"
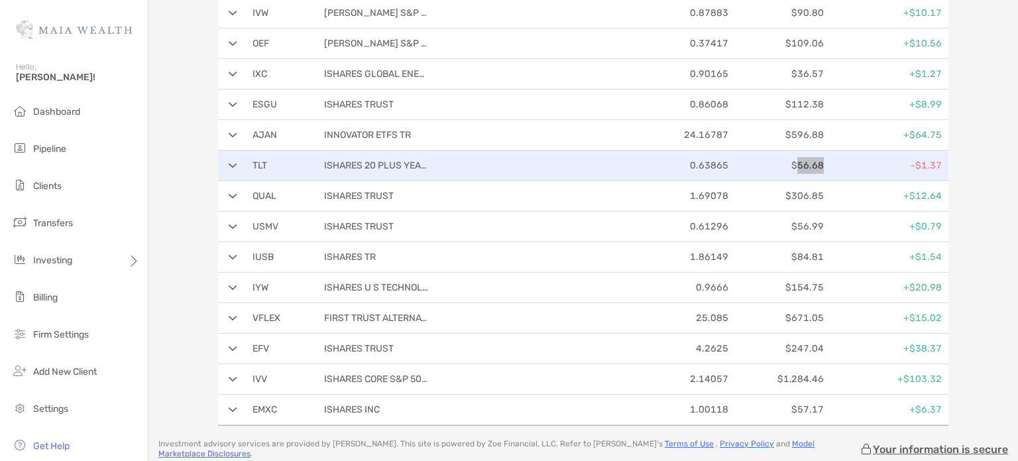
scroll to position [398, 0]
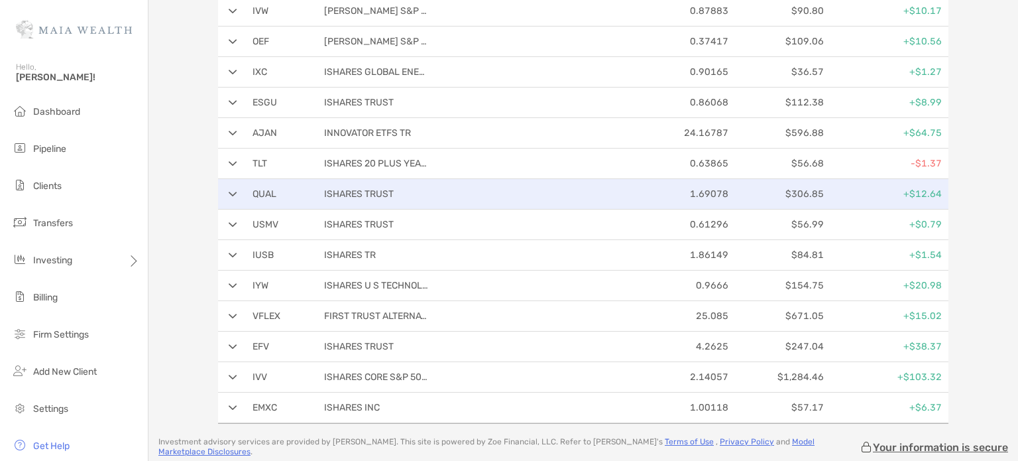
click at [803, 189] on p "$306.85" at bounding box center [779, 194] width 90 height 17
click at [803, 190] on p "$306.85" at bounding box center [779, 194] width 90 height 17
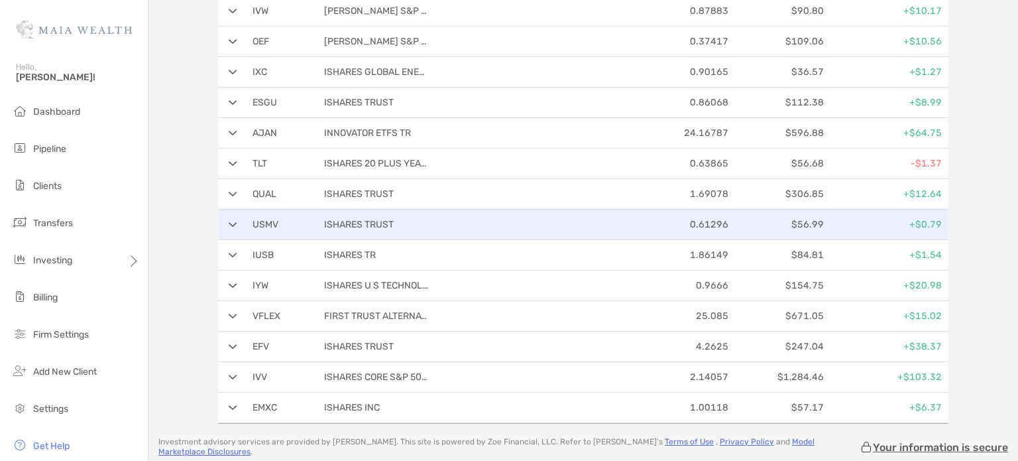
click at [802, 222] on p "$56.99" at bounding box center [779, 224] width 90 height 17
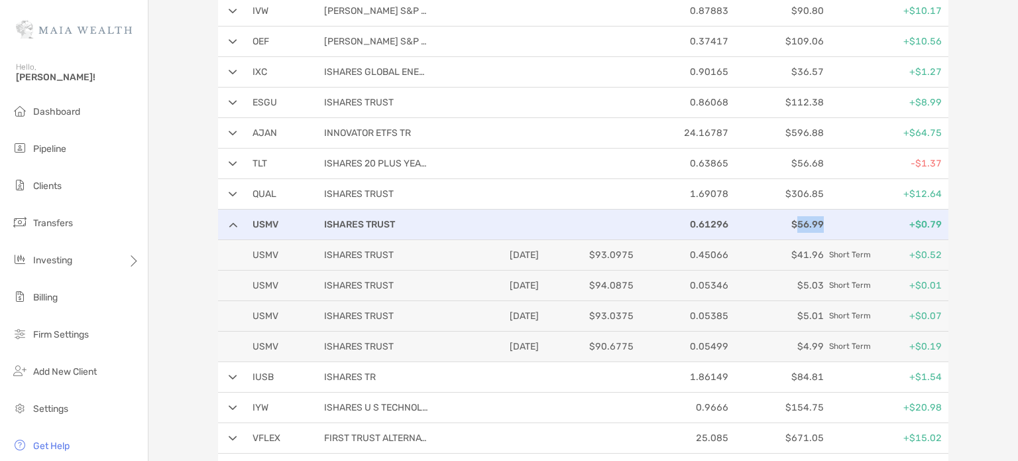
click at [803, 222] on p "$56.99" at bounding box center [779, 224] width 90 height 17
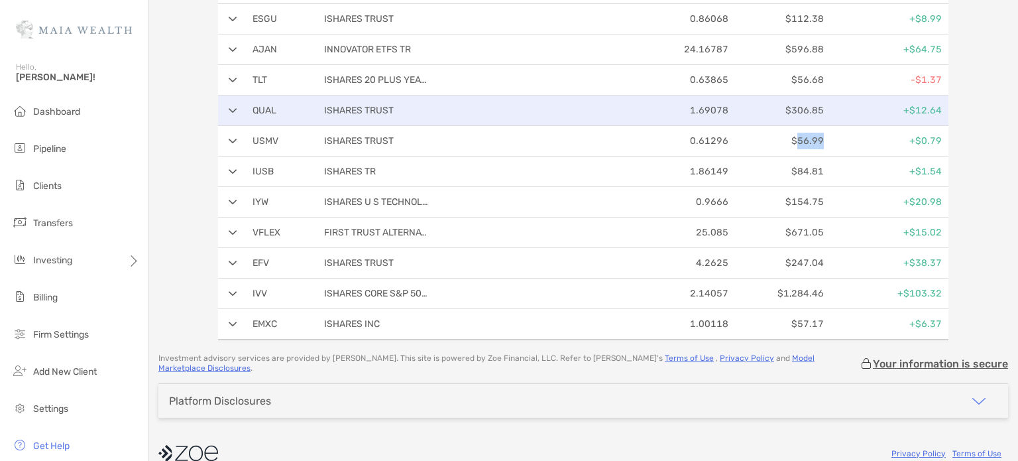
scroll to position [491, 0]
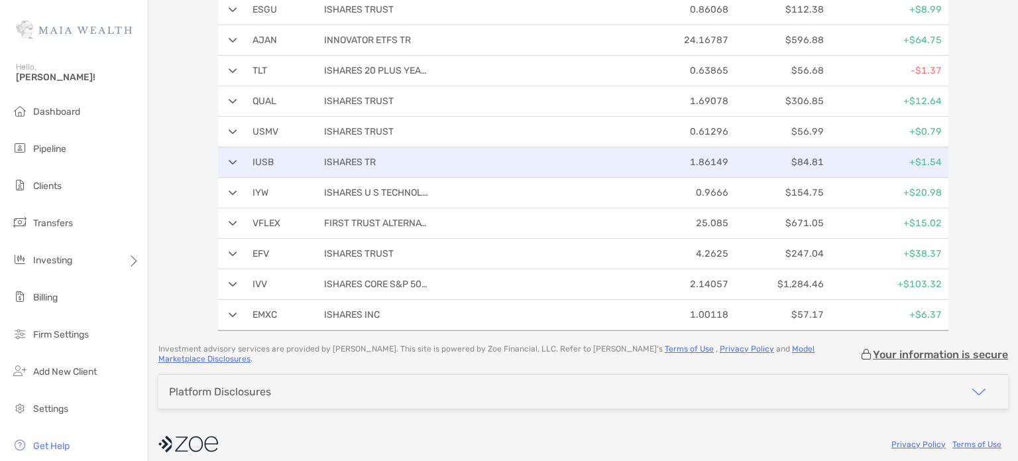
click at [802, 158] on p "$84.81" at bounding box center [779, 162] width 90 height 17
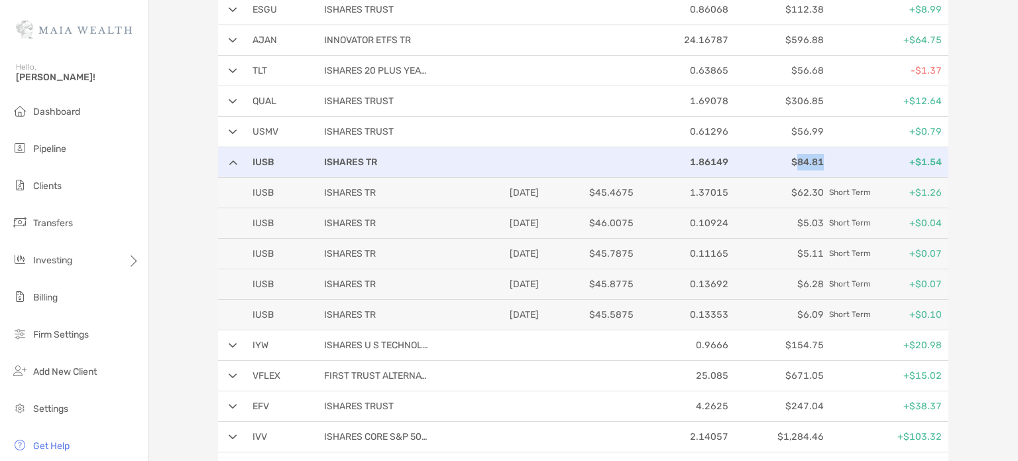
click at [802, 158] on p "$84.81" at bounding box center [779, 162] width 90 height 17
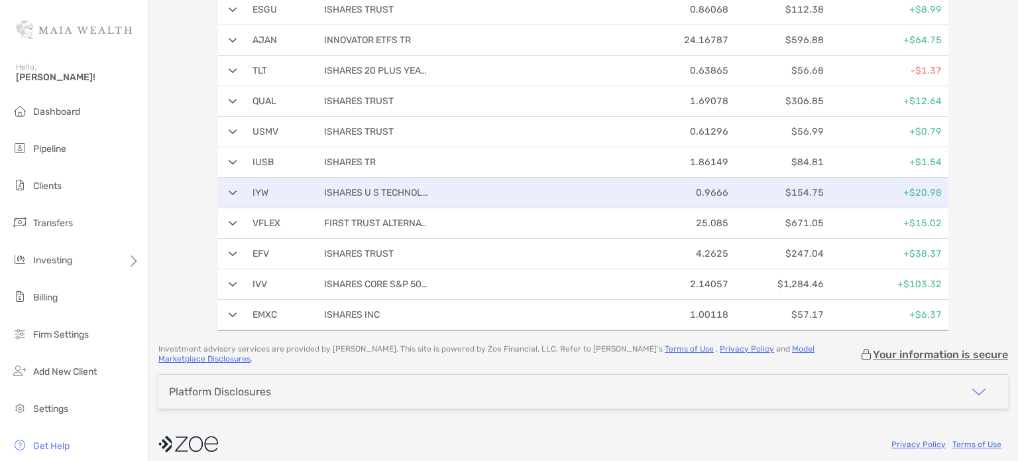
click at [801, 191] on p "$154.75" at bounding box center [779, 192] width 90 height 17
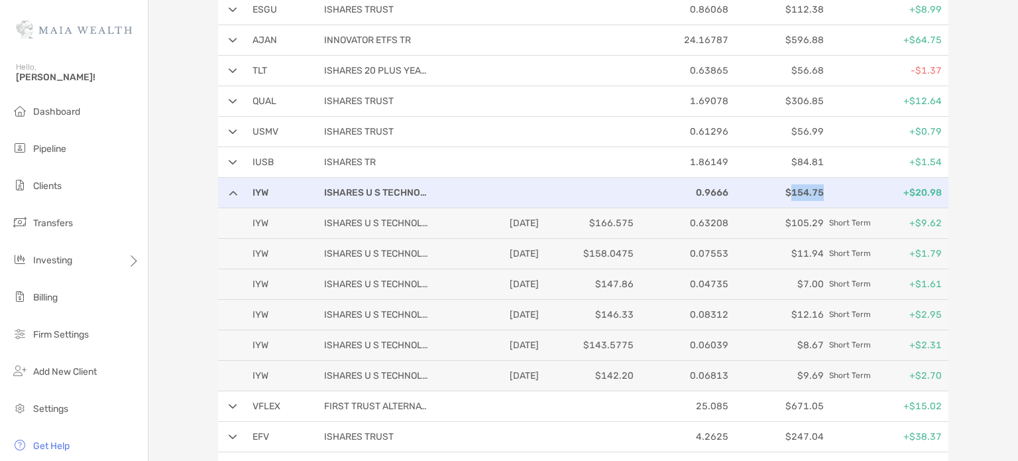
click at [801, 192] on p "$154.75" at bounding box center [779, 192] width 90 height 17
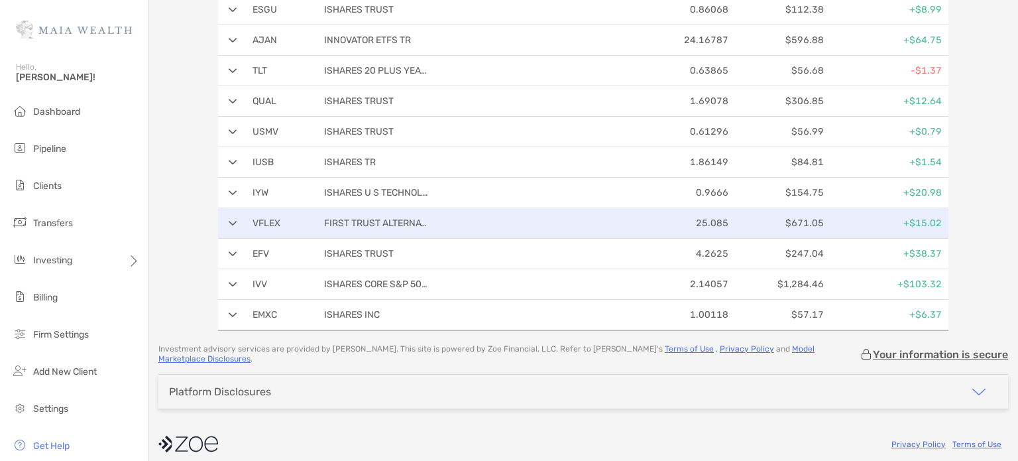
click at [803, 219] on p "$671.05" at bounding box center [779, 223] width 90 height 17
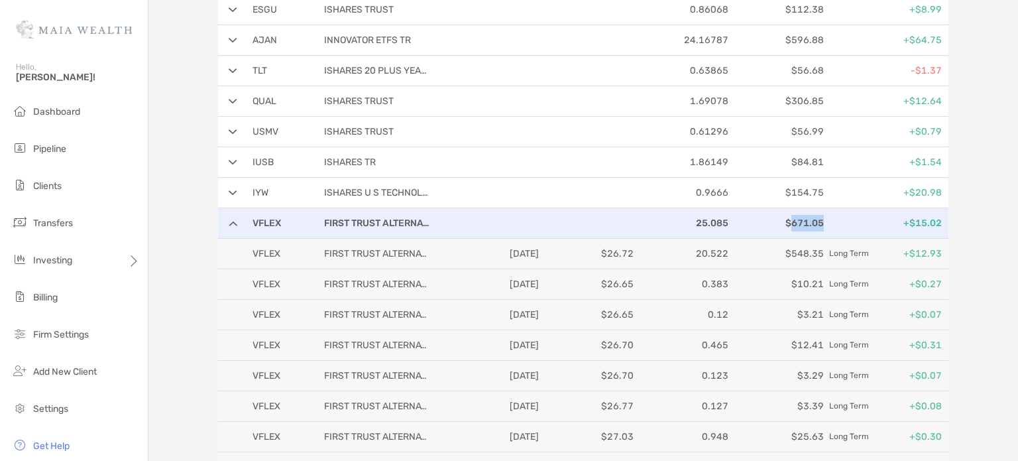
click at [804, 219] on p "$671.05" at bounding box center [779, 223] width 90 height 17
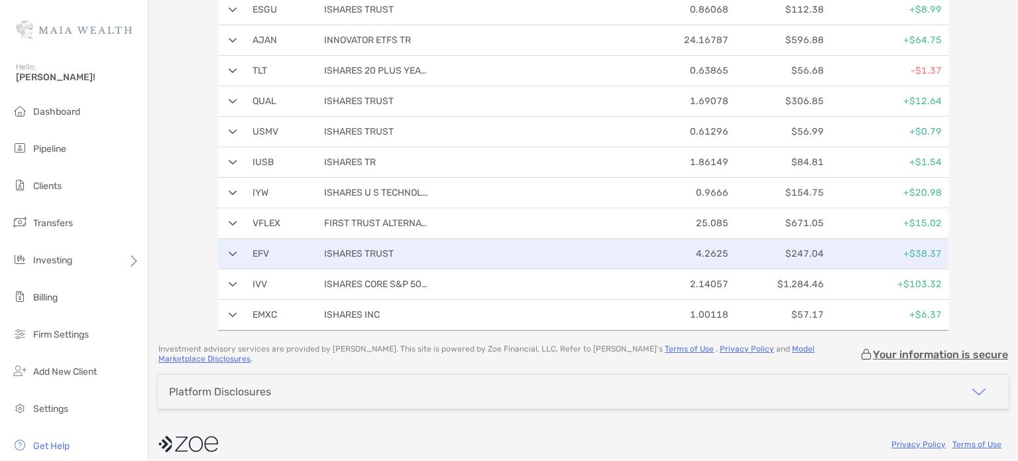
click at [802, 249] on p "$247.04" at bounding box center [779, 253] width 90 height 17
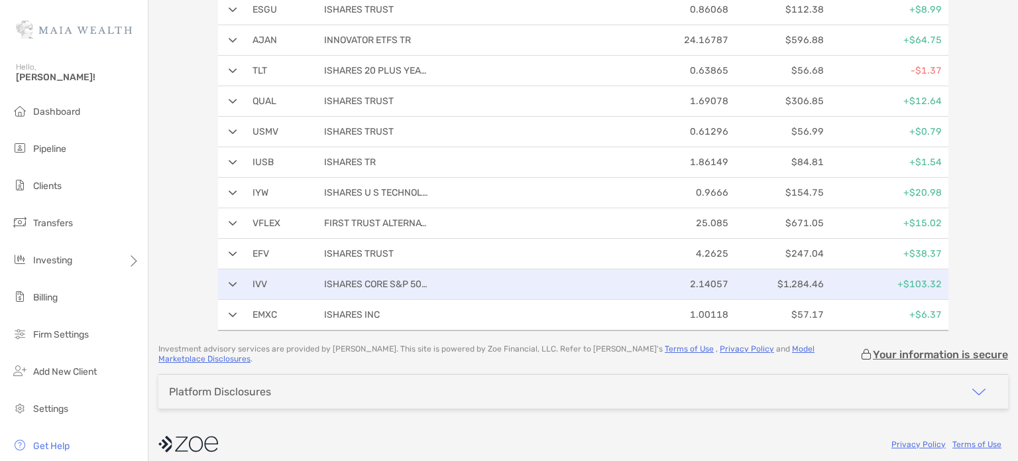
click at [791, 278] on p "$1,284.46" at bounding box center [779, 284] width 90 height 17
click at [791, 279] on p "$1,284.46" at bounding box center [779, 284] width 90 height 17
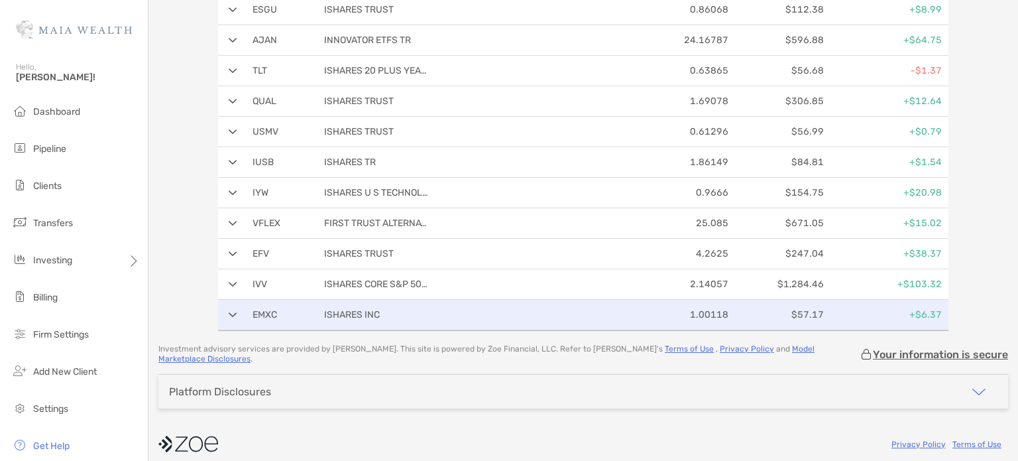
click at [802, 312] on p "$57.17" at bounding box center [779, 314] width 90 height 17
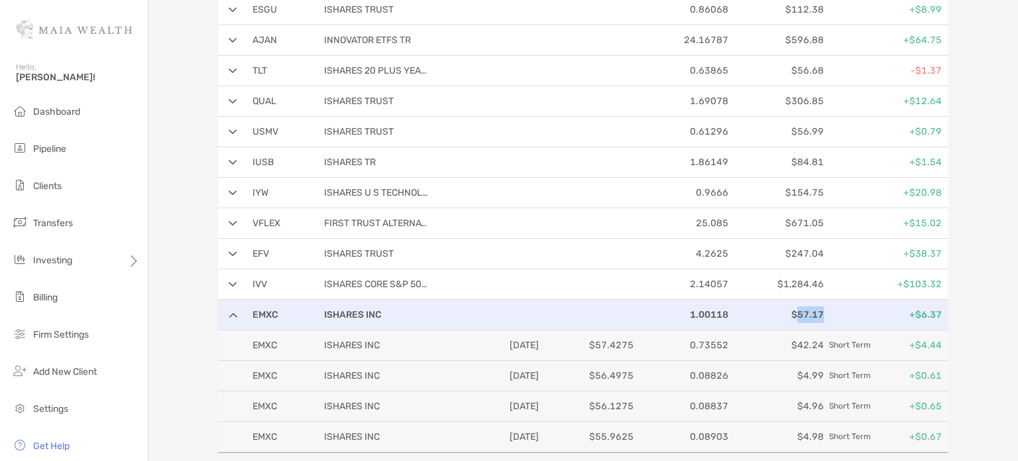
click at [802, 312] on p "$57.17" at bounding box center [779, 314] width 90 height 17
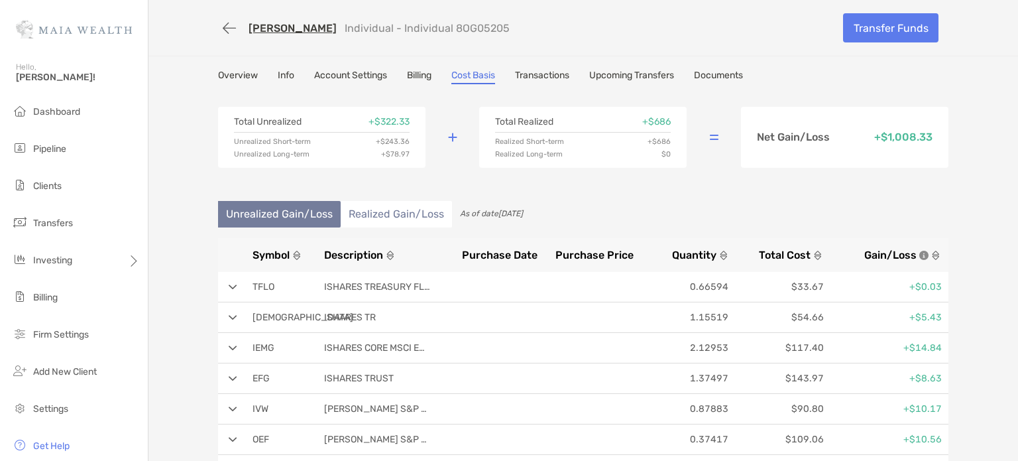
scroll to position [0, 0]
click at [404, 211] on li "Realized Gain/Loss" at bounding box center [396, 214] width 111 height 27
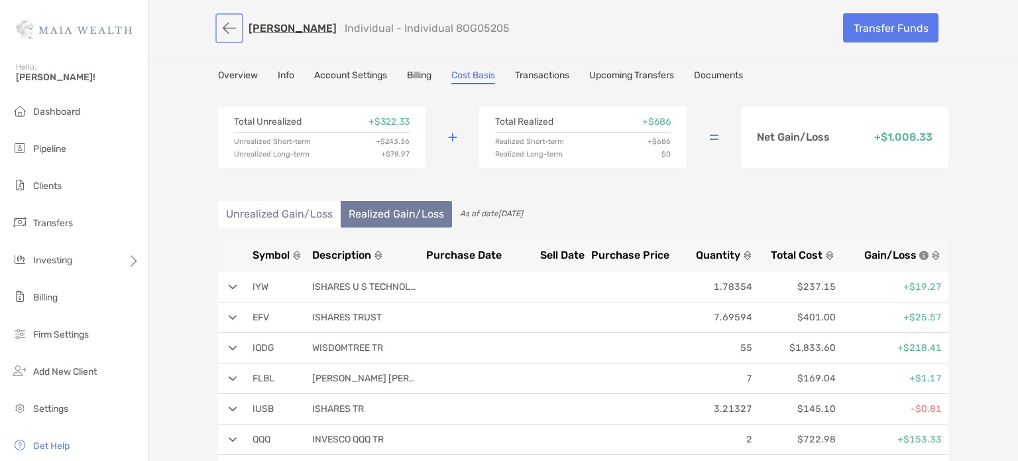
click at [220, 29] on button "button" at bounding box center [229, 28] width 23 height 25
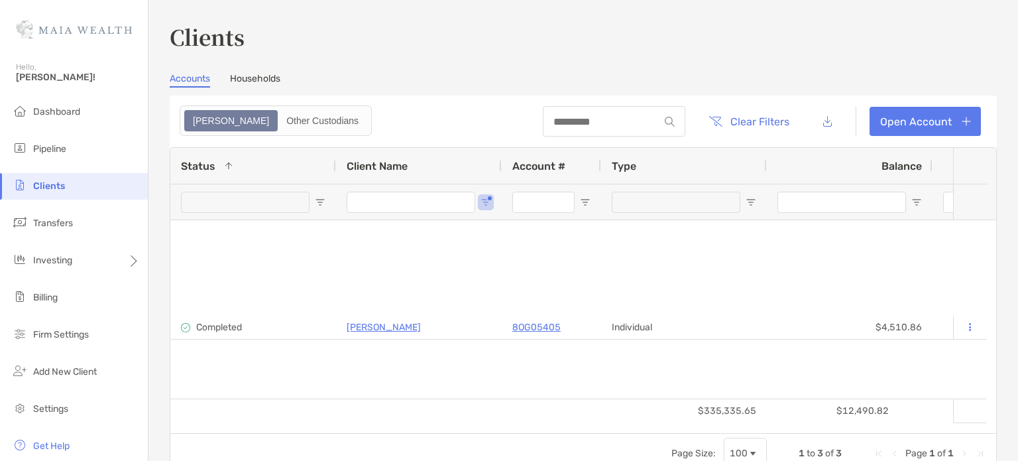
type input "****"
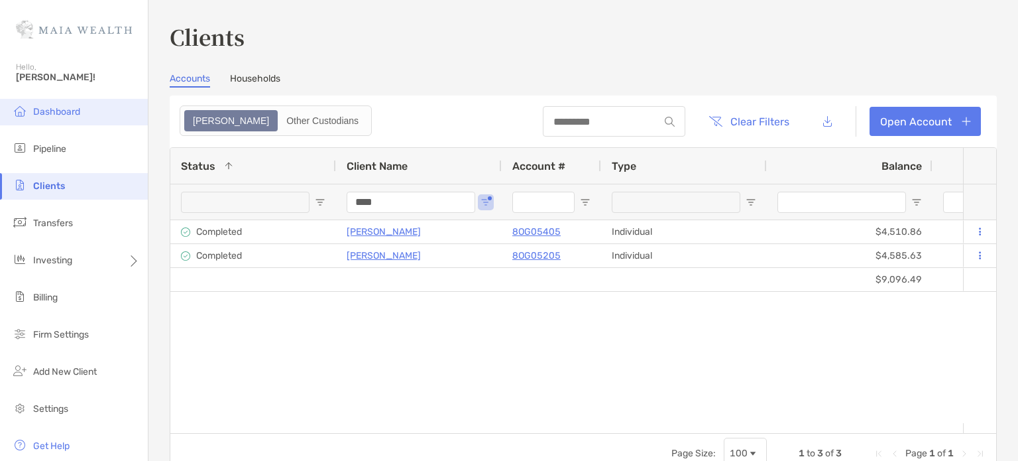
click at [57, 109] on span "Dashboard" at bounding box center [56, 111] width 47 height 11
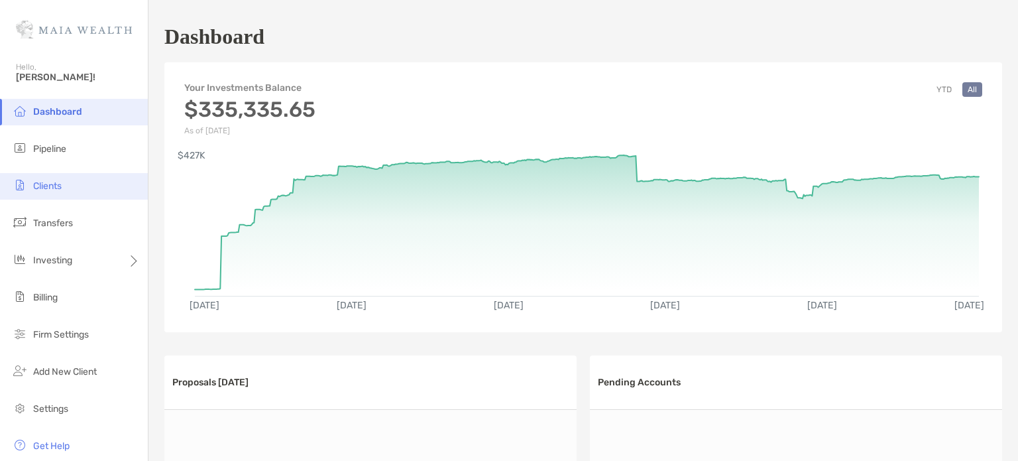
click at [38, 188] on span "Clients" at bounding box center [47, 185] width 29 height 11
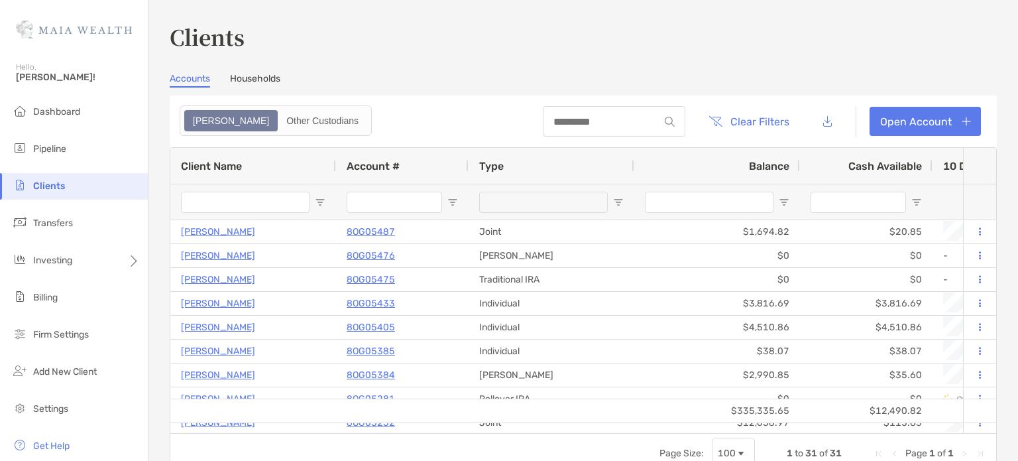
type input "****"
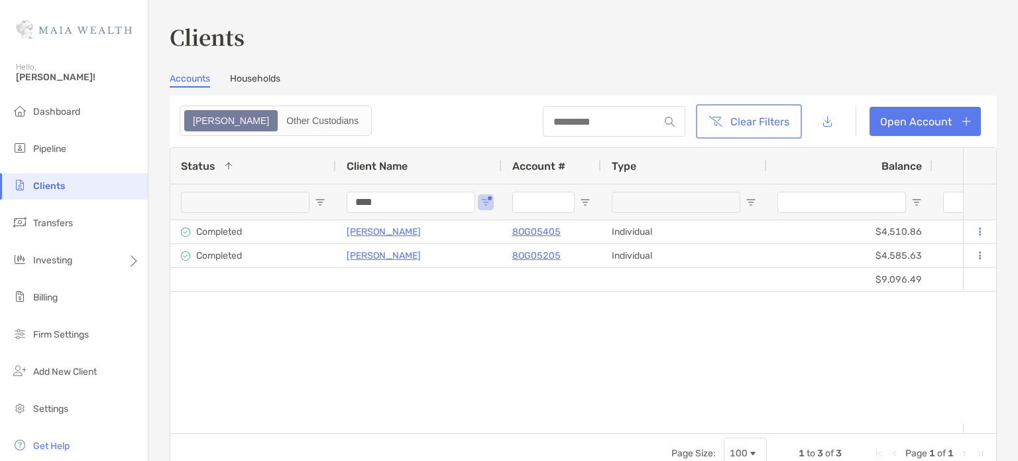
click at [747, 121] on button "Clear Filters" at bounding box center [749, 121] width 101 height 29
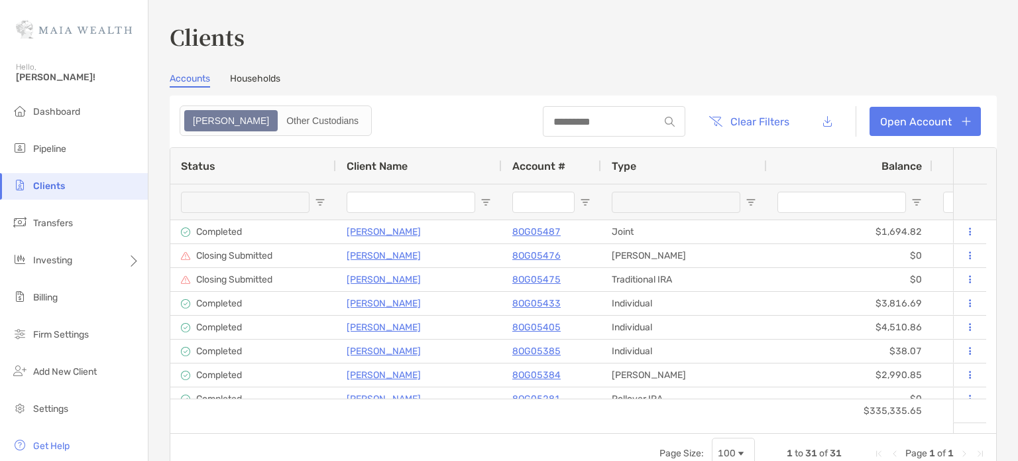
click at [317, 202] on span "Open Filter Menu" at bounding box center [320, 202] width 11 height 11
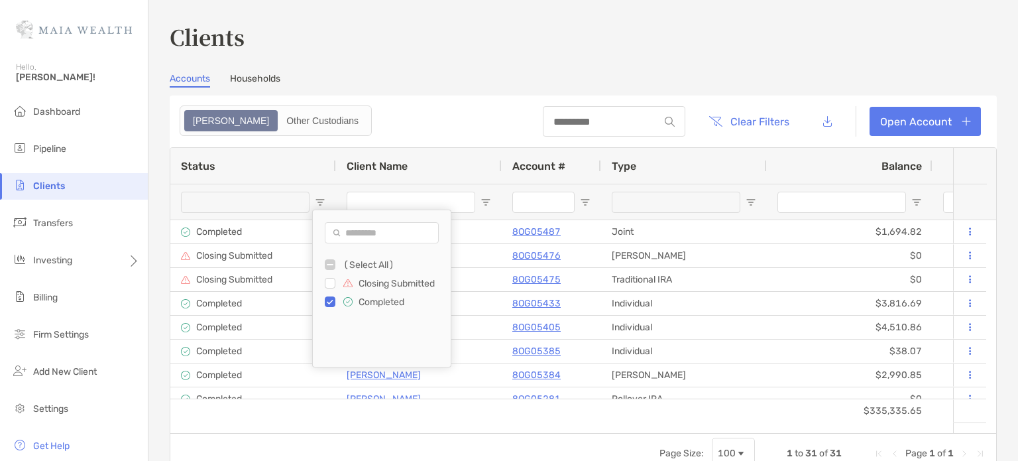
type input "**********"
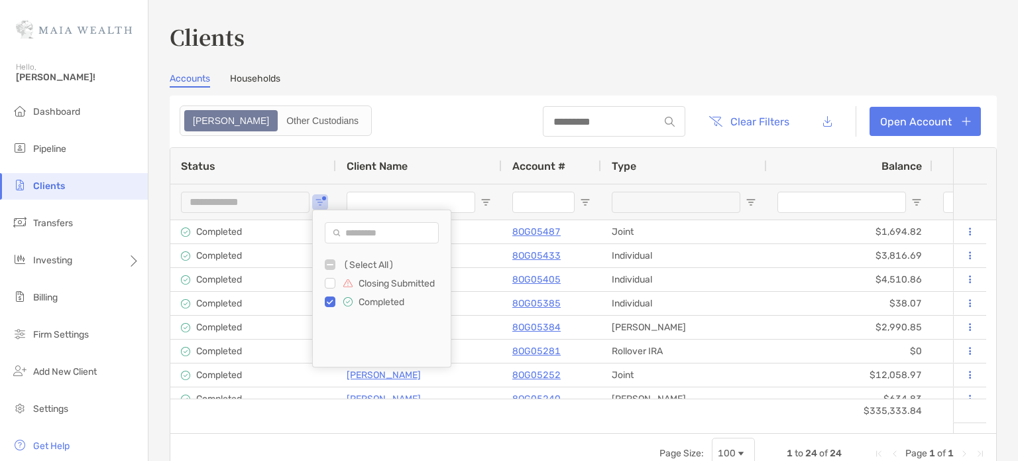
click at [720, 50] on h3 "Clients" at bounding box center [583, 36] width 827 height 30
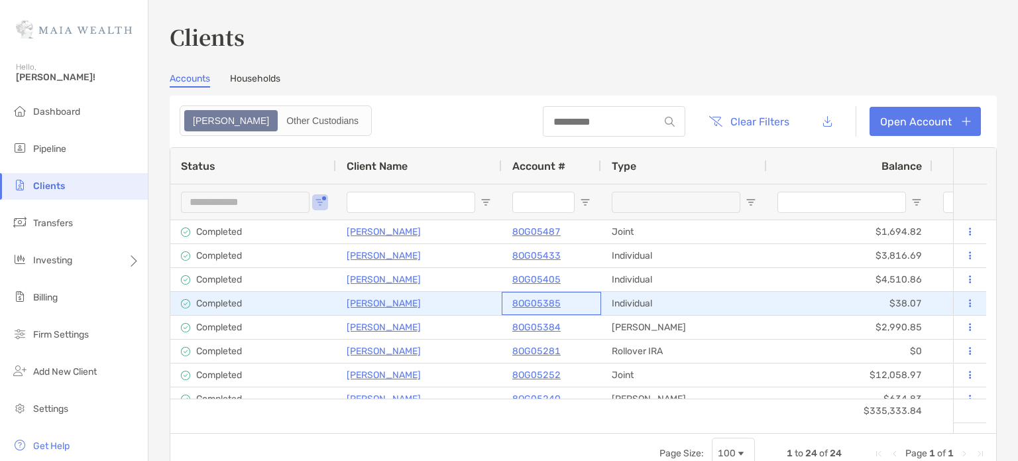
click at [545, 303] on p "8OG05385" at bounding box center [537, 303] width 48 height 17
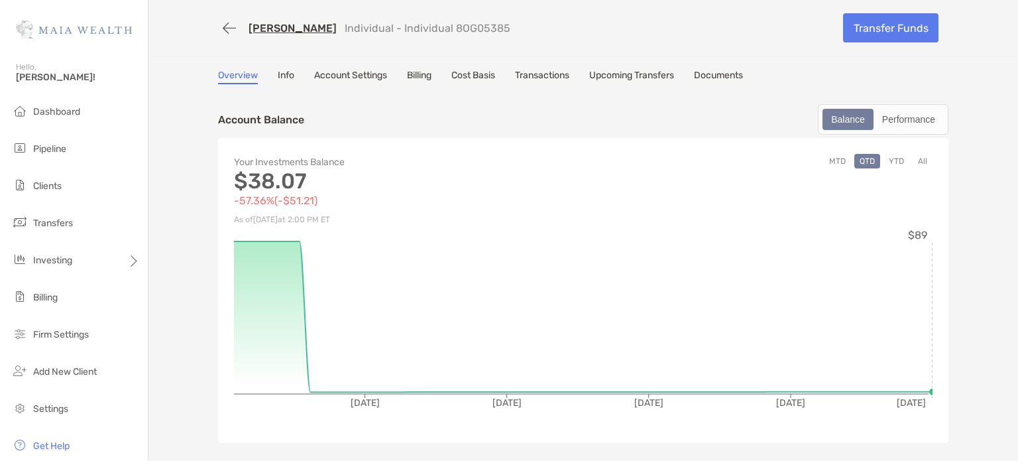
click at [545, 74] on link "Transactions" at bounding box center [542, 77] width 54 height 15
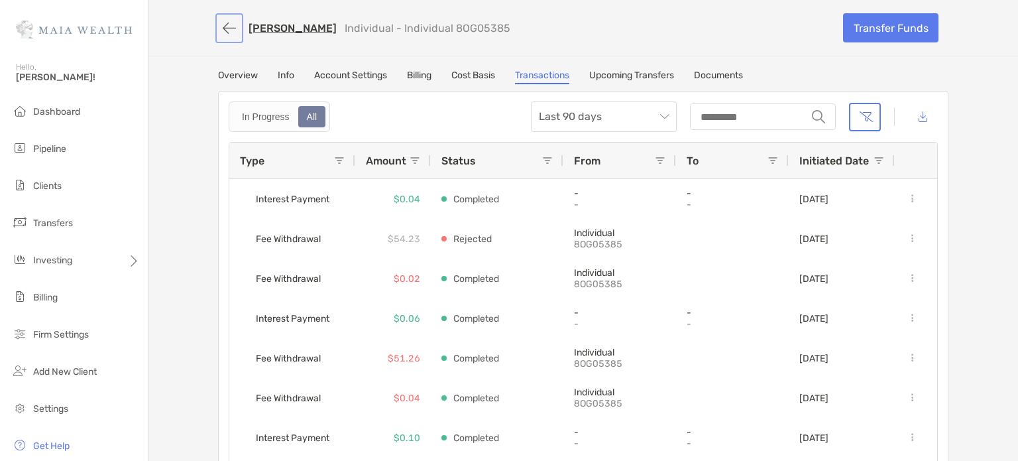
click at [223, 28] on button "button" at bounding box center [229, 28] width 23 height 25
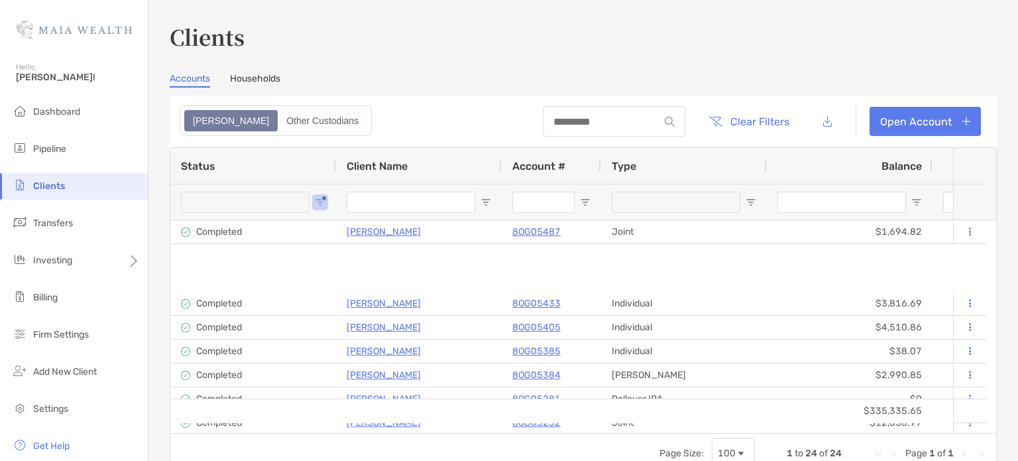
type input "**********"
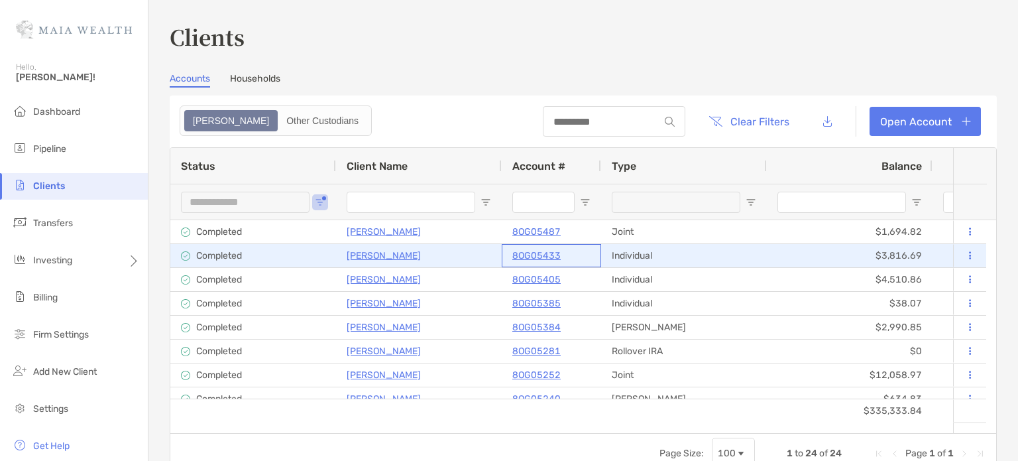
click at [545, 256] on p "8OG05433" at bounding box center [537, 255] width 48 height 17
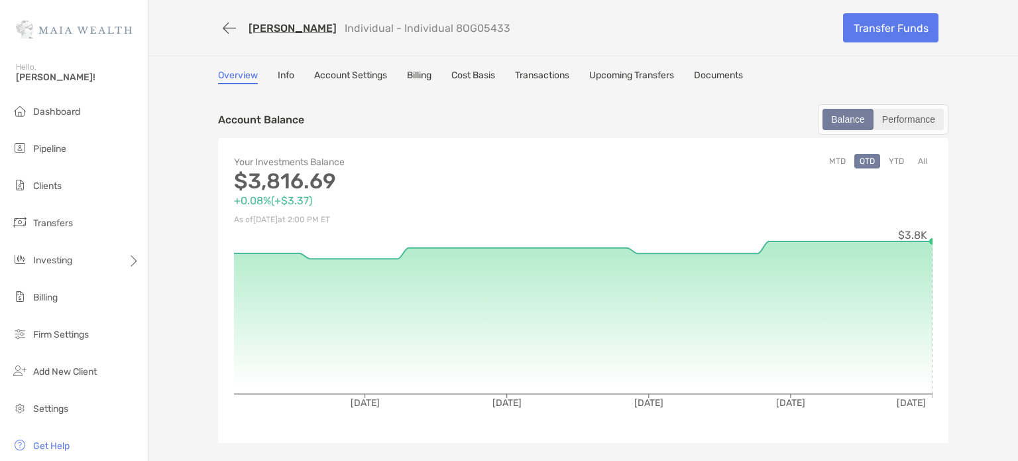
click at [916, 125] on div "Performance" at bounding box center [909, 119] width 68 height 19
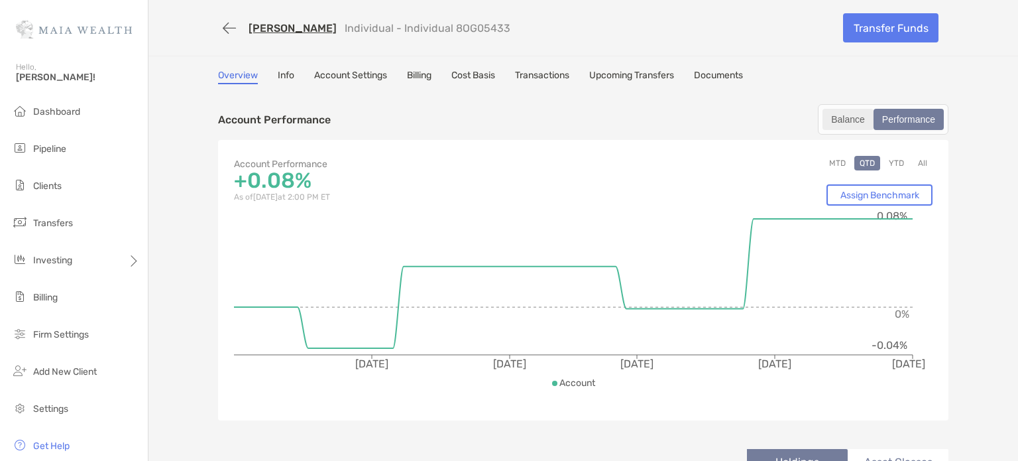
click at [850, 118] on div "Balance" at bounding box center [848, 119] width 48 height 19
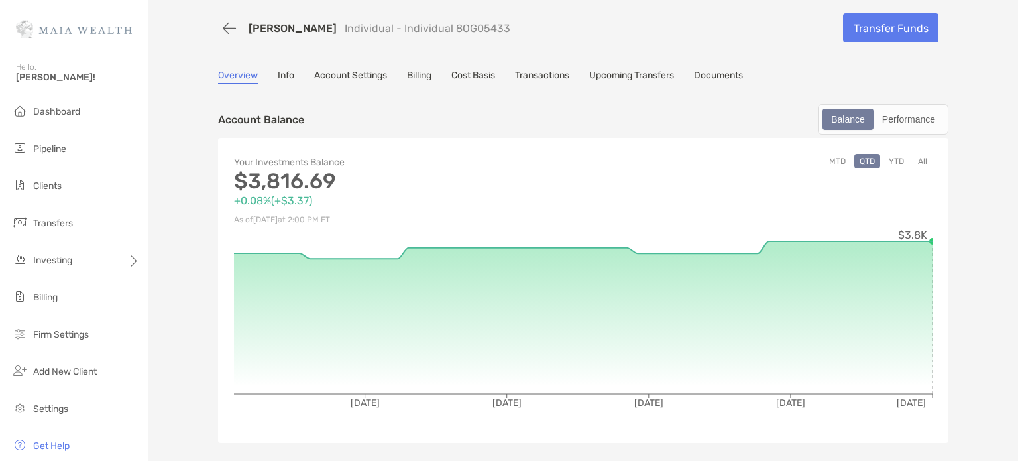
click at [284, 76] on link "Info" at bounding box center [286, 77] width 17 height 15
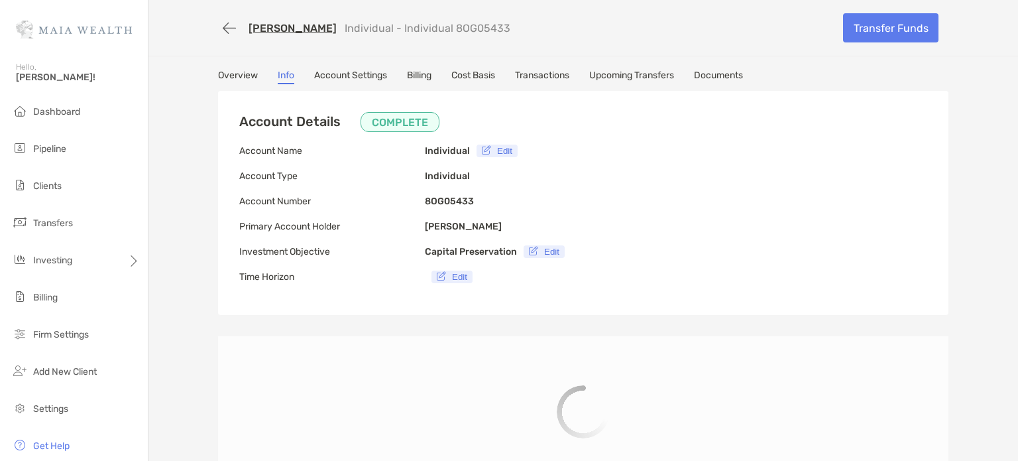
type input "**********"
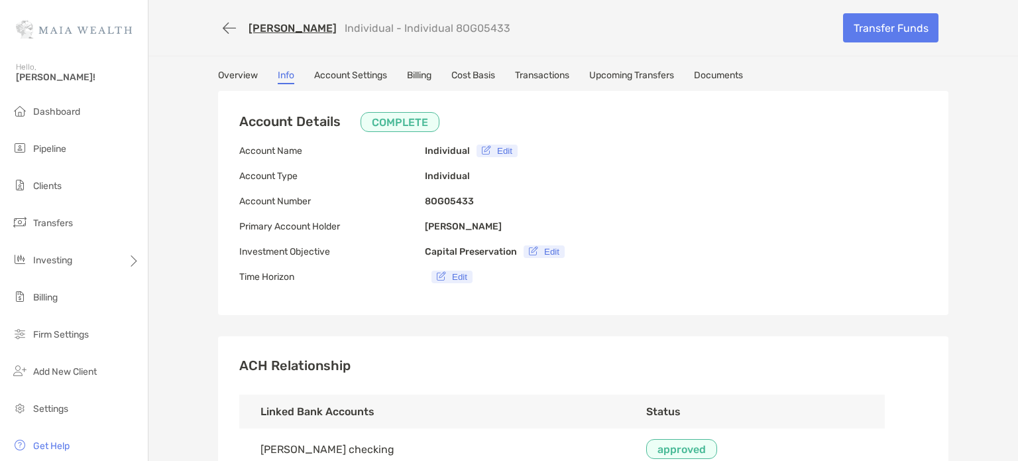
click at [352, 76] on link "Account Settings" at bounding box center [350, 77] width 73 height 15
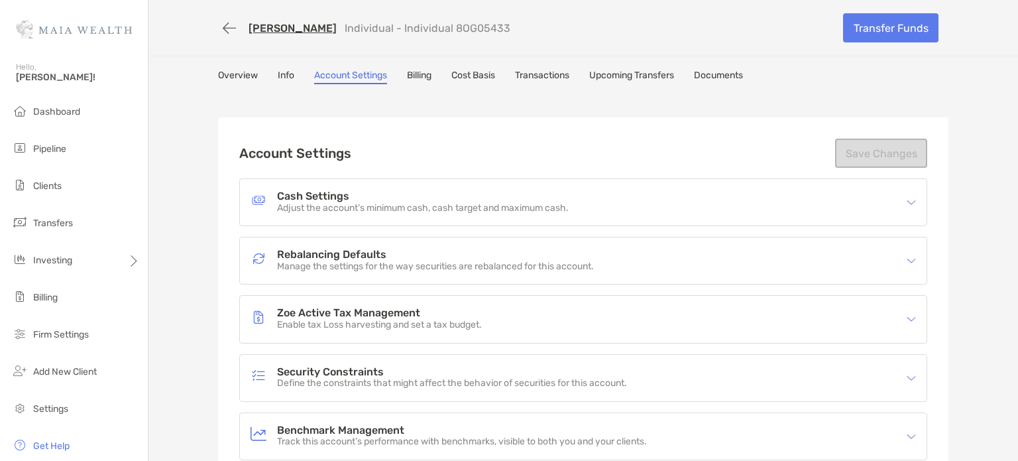
click at [479, 74] on link "Cost Basis" at bounding box center [474, 77] width 44 height 15
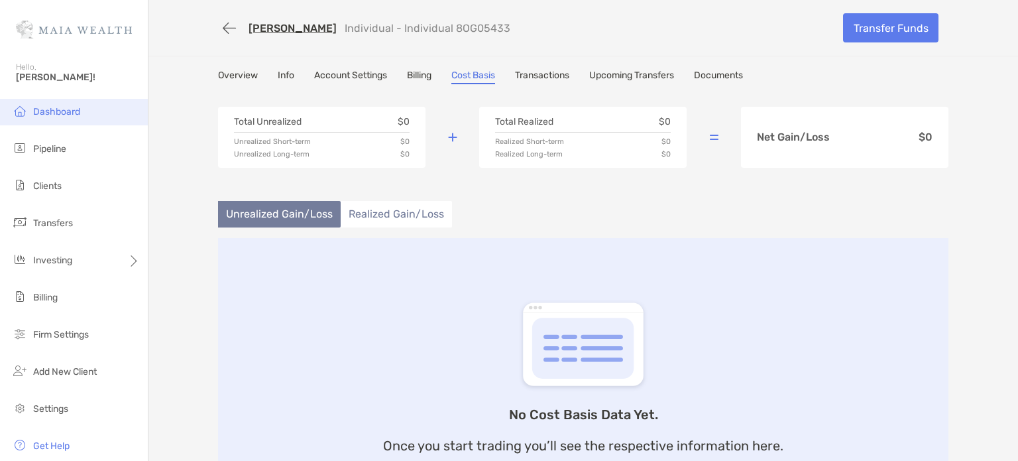
click at [48, 113] on span "Dashboard" at bounding box center [56, 111] width 47 height 11
